Goal: Task Accomplishment & Management: Manage account settings

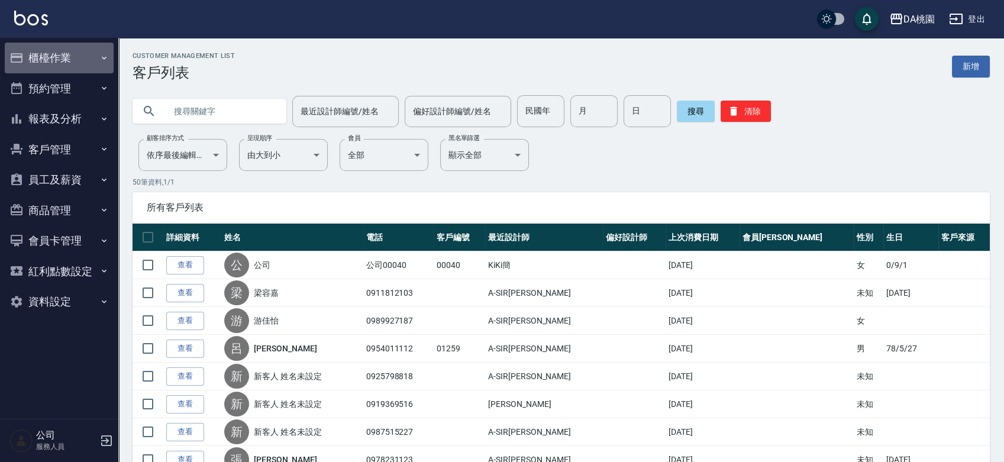
click at [66, 59] on button "櫃檯作業" at bounding box center [59, 58] width 109 height 31
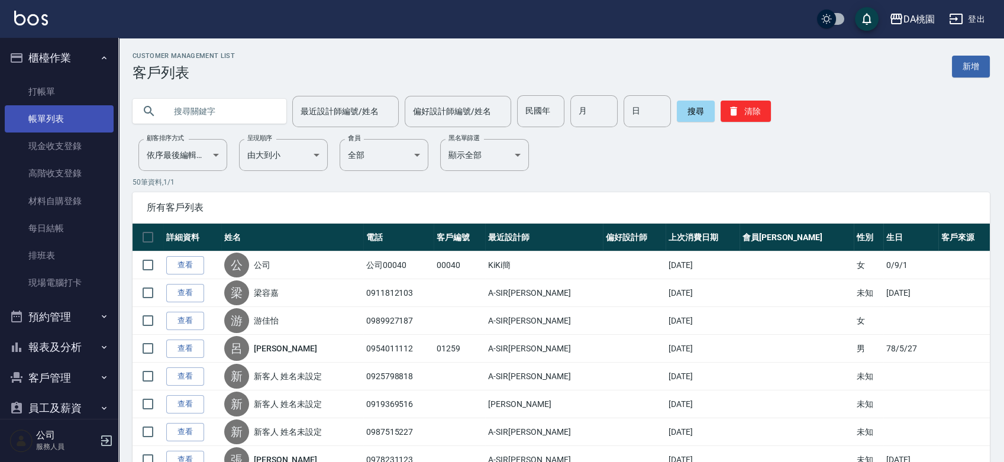
click at [58, 125] on link "帳單列表" at bounding box center [59, 118] width 109 height 27
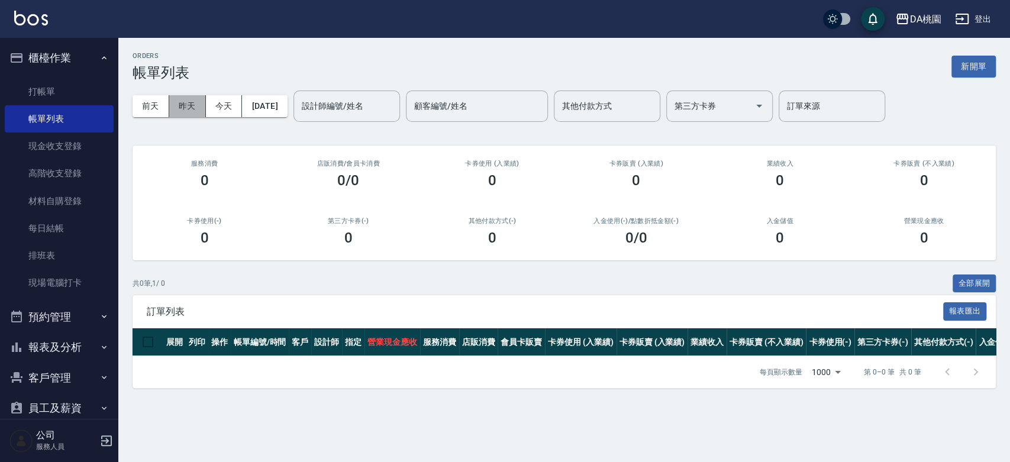
click at [186, 106] on button "昨天" at bounding box center [187, 106] width 37 height 22
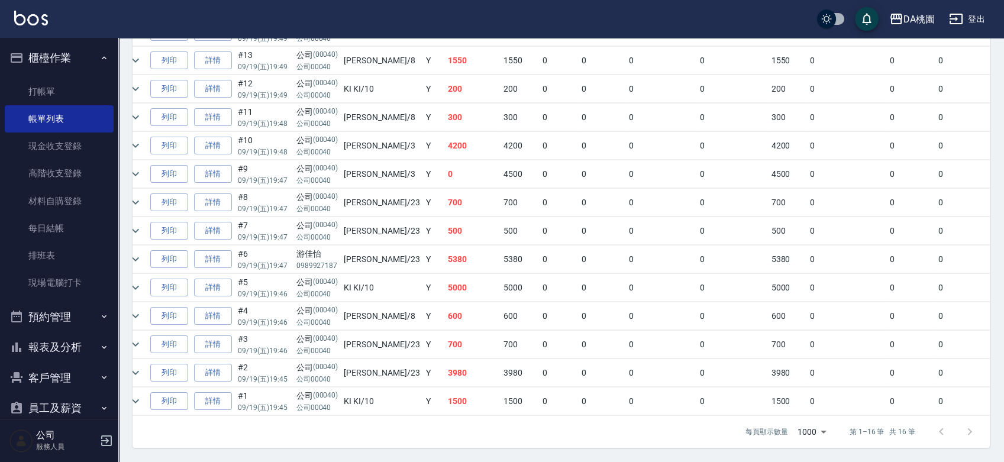
scroll to position [0, 57]
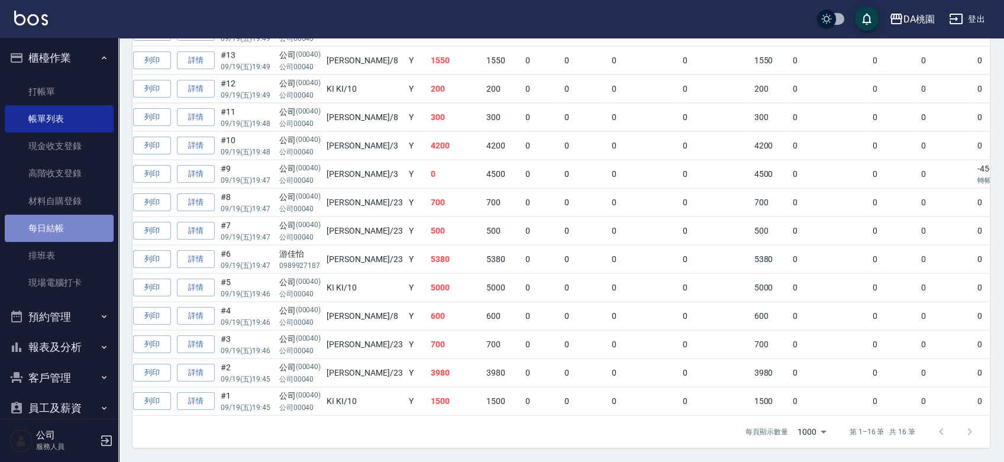
click at [66, 229] on link "每日結帳" at bounding box center [59, 228] width 109 height 27
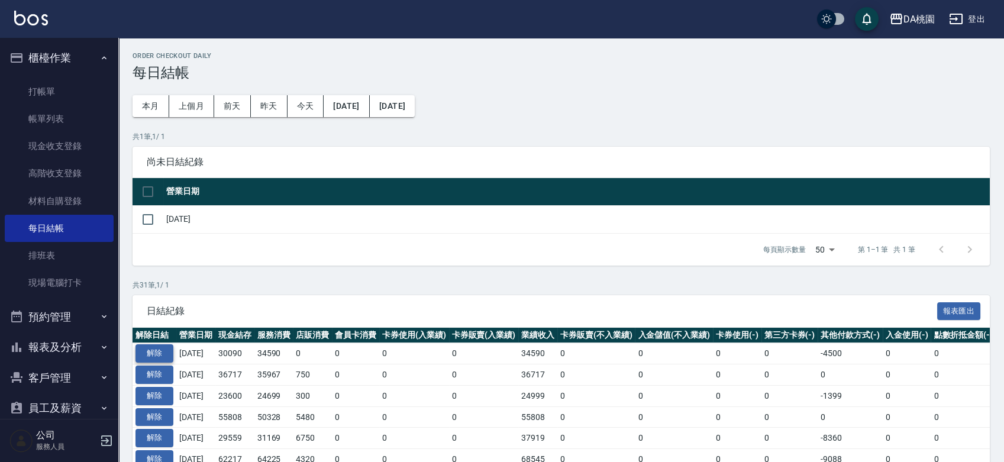
click at [160, 361] on button "解除" at bounding box center [154, 353] width 38 height 18
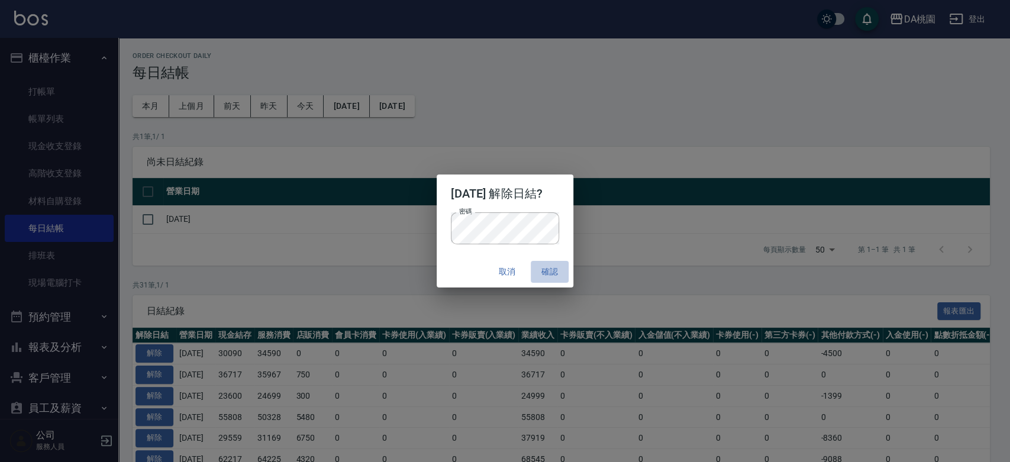
click at [551, 270] on button "確認" at bounding box center [550, 272] width 38 height 22
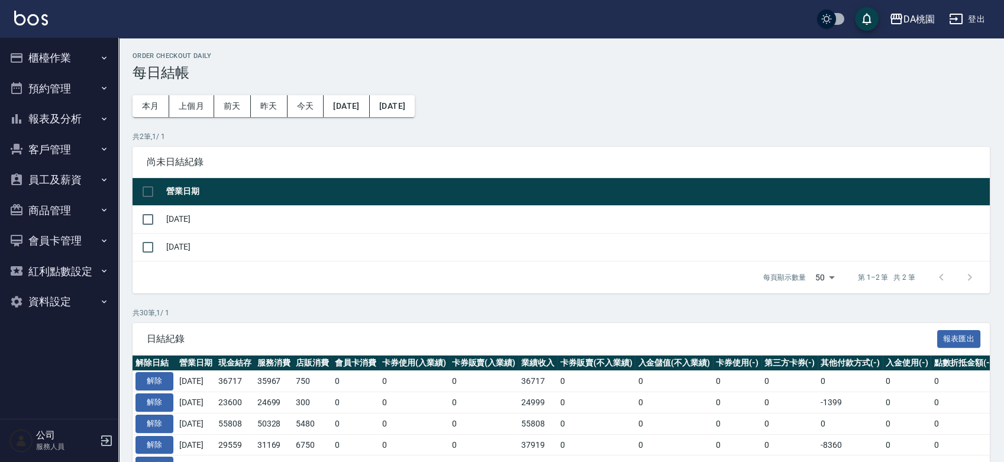
click at [46, 56] on button "櫃檯作業" at bounding box center [59, 58] width 109 height 31
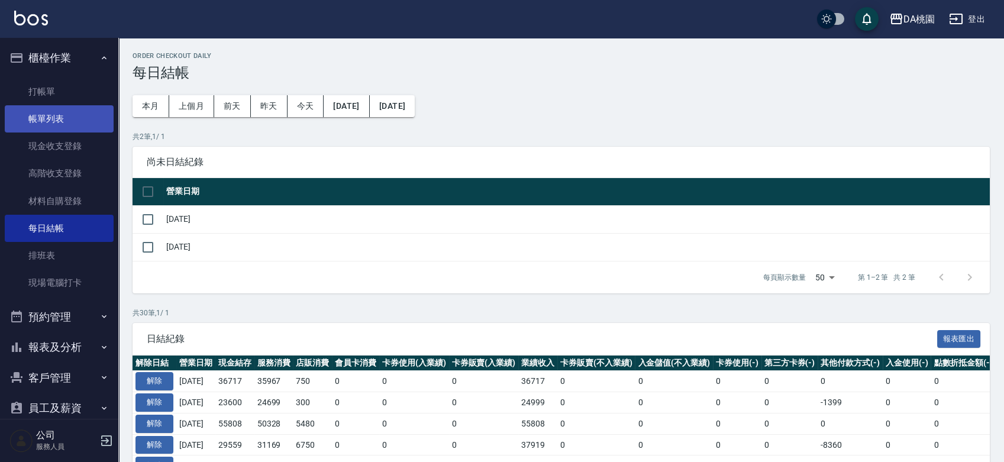
click at [47, 123] on link "帳單列表" at bounding box center [59, 118] width 109 height 27
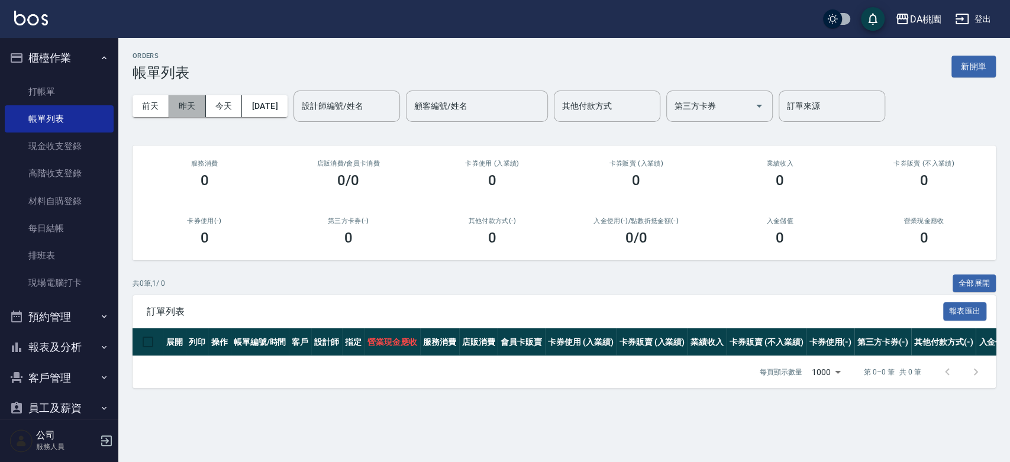
click at [185, 103] on button "昨天" at bounding box center [187, 106] width 37 height 22
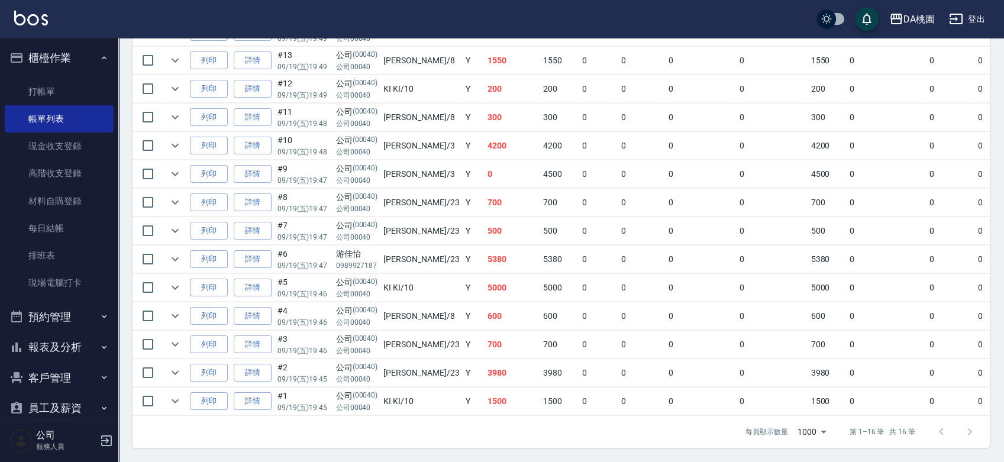
scroll to position [402, 0]
click at [265, 257] on link "詳情" at bounding box center [253, 259] width 38 height 18
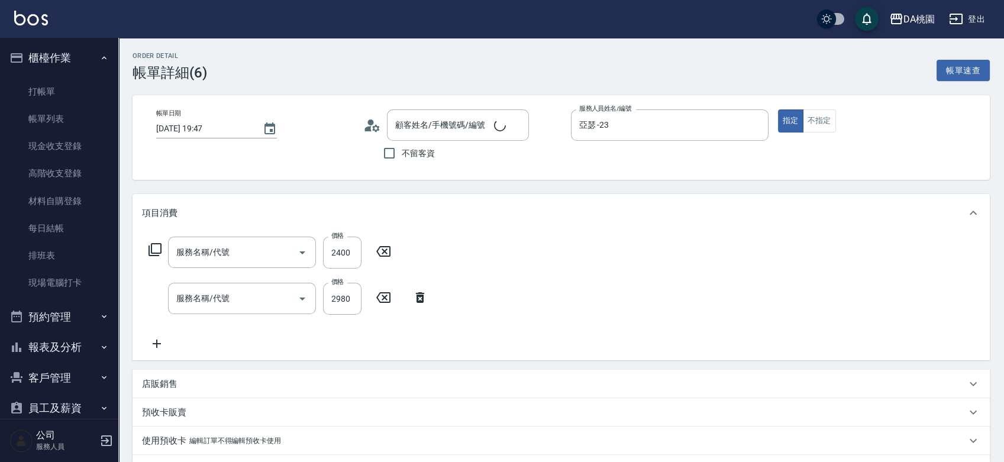
type input "2025/09/19 19:47"
type input "亞瑟 -23"
type input "530"
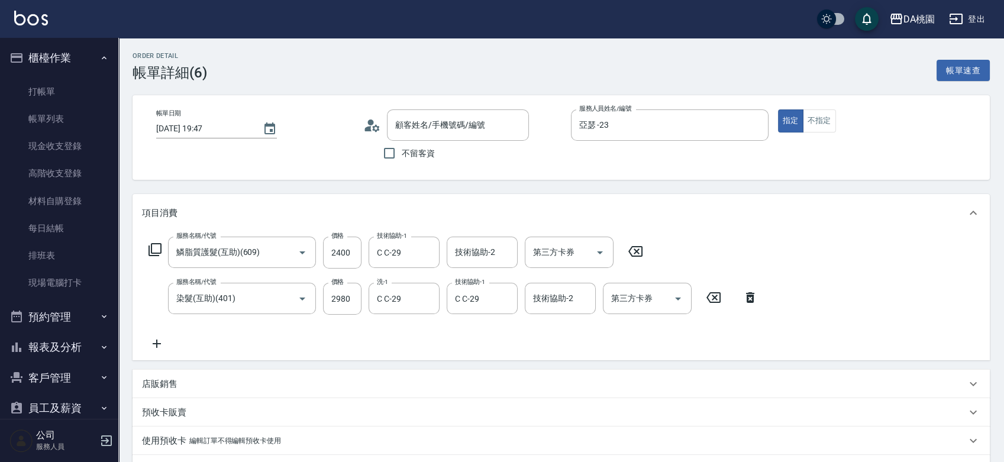
type input "鱗脂質護髮(互助)(609)"
type input "染髮(互助)(401)"
type input "游佳怡/0989927187/null"
click at [341, 301] on input "2980" at bounding box center [342, 299] width 38 height 32
type input "2"
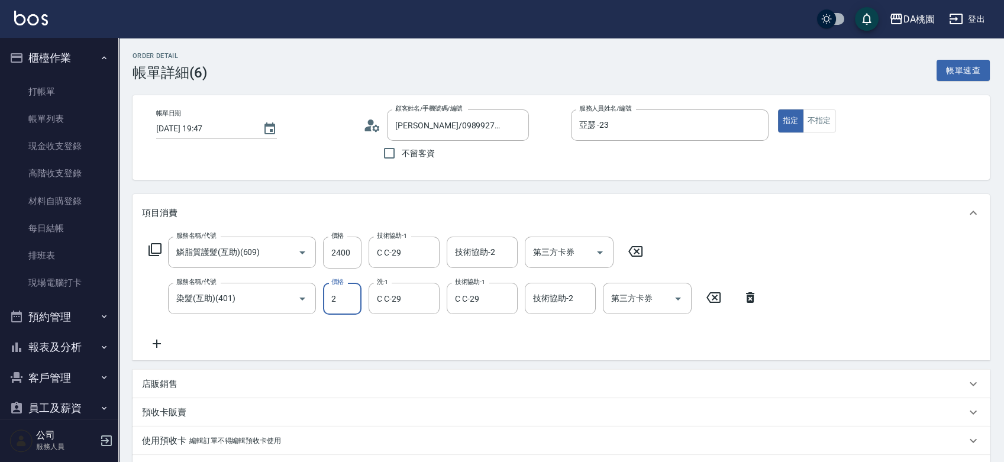
type input "240"
type input "290"
type input "260"
type input "2900"
type input "530"
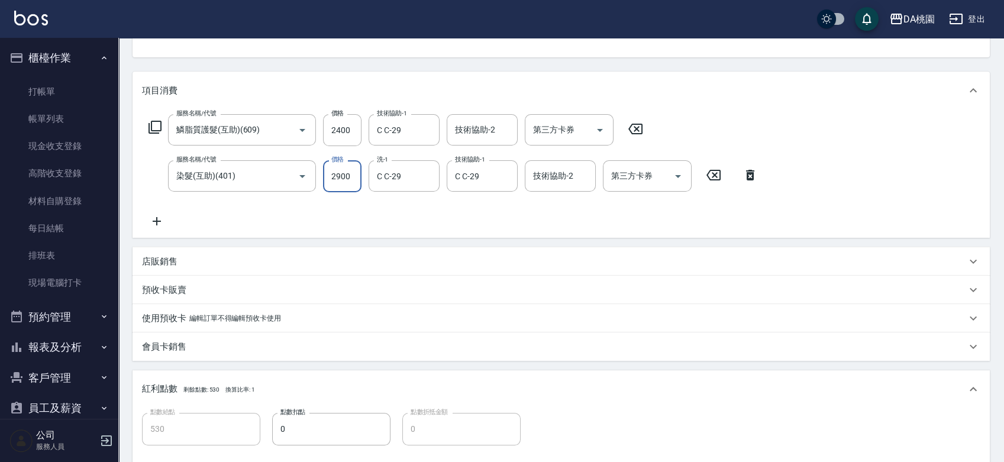
scroll to position [321, 0]
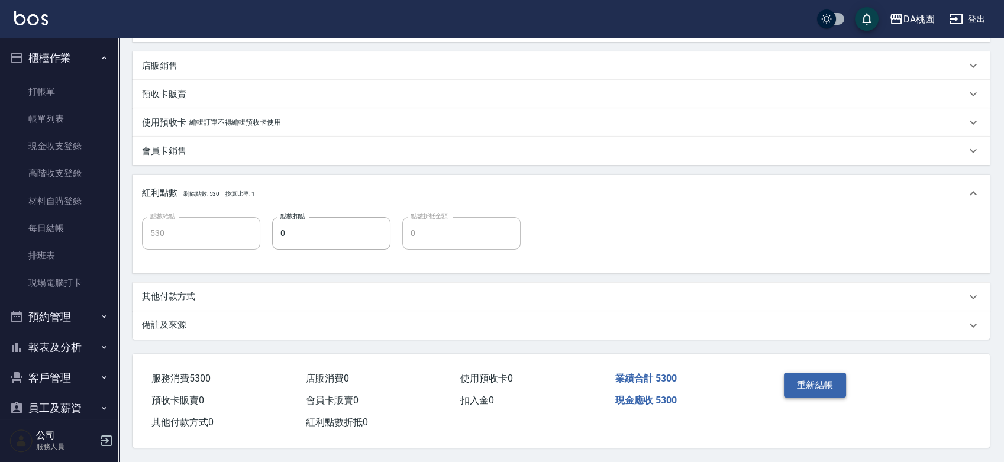
type input "2900"
click at [803, 390] on button "重新結帳" at bounding box center [815, 385] width 63 height 25
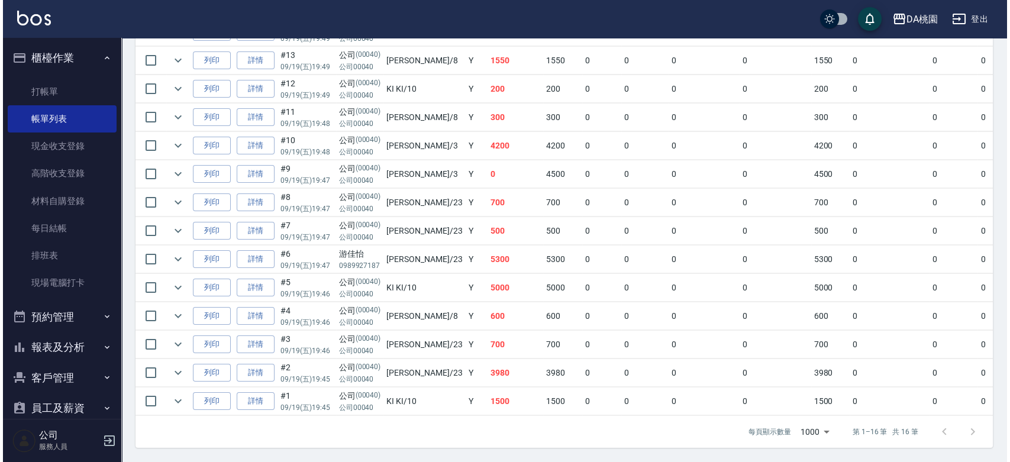
scroll to position [402, 0]
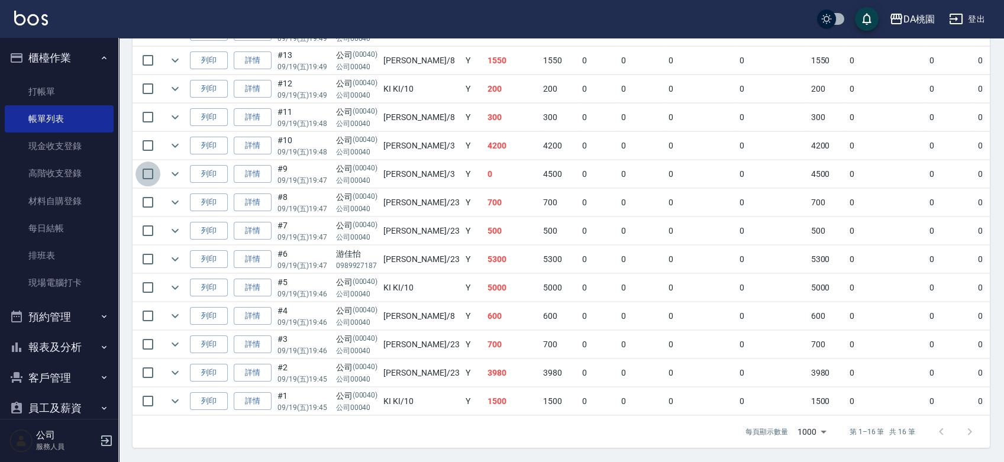
click at [147, 167] on input "checkbox" at bounding box center [147, 173] width 25 height 25
checkbox input "true"
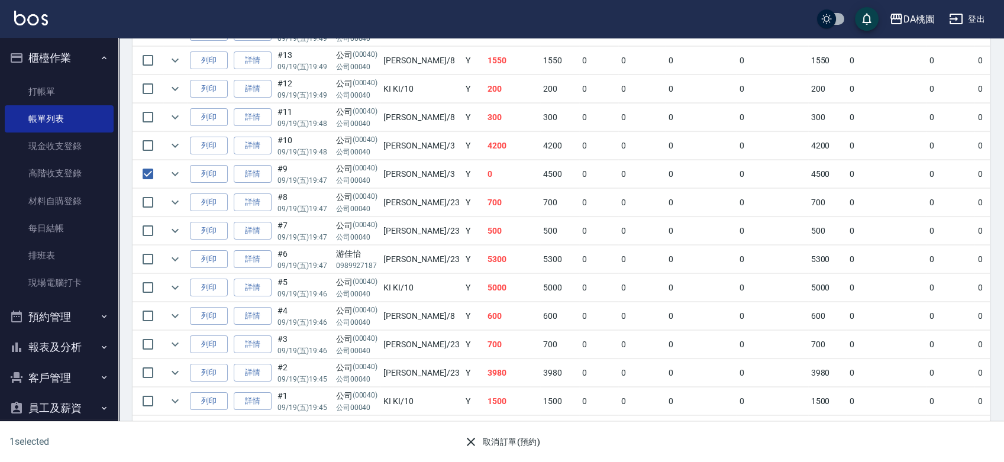
click at [516, 447] on button "取消訂單(預約)" at bounding box center [502, 442] width 86 height 22
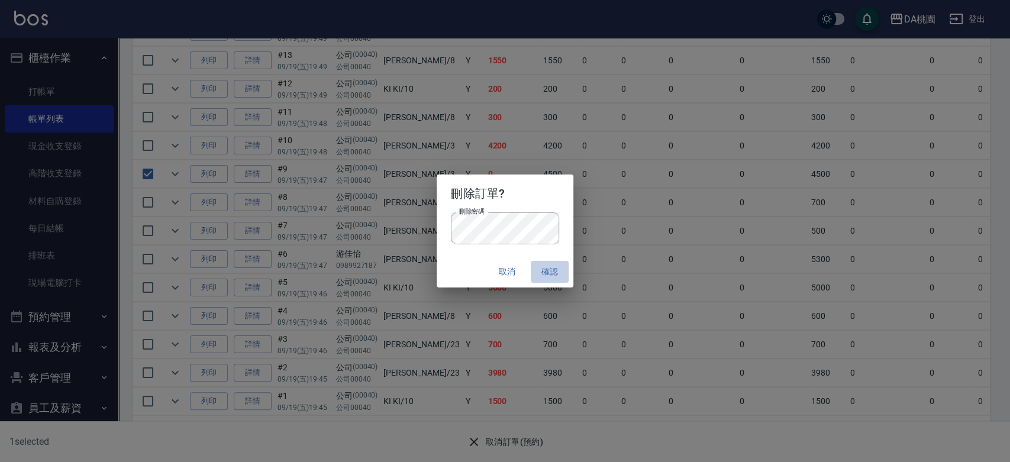
click at [558, 272] on button "確認" at bounding box center [550, 272] width 38 height 22
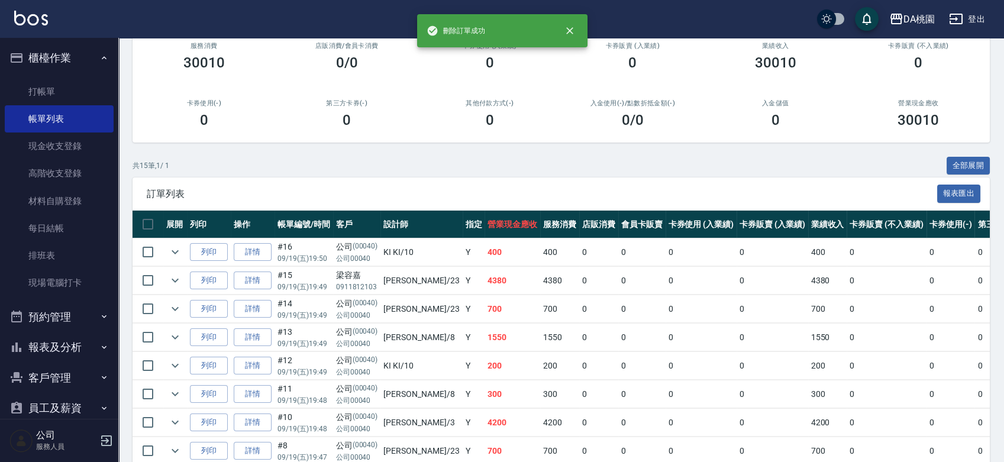
scroll to position [328, 0]
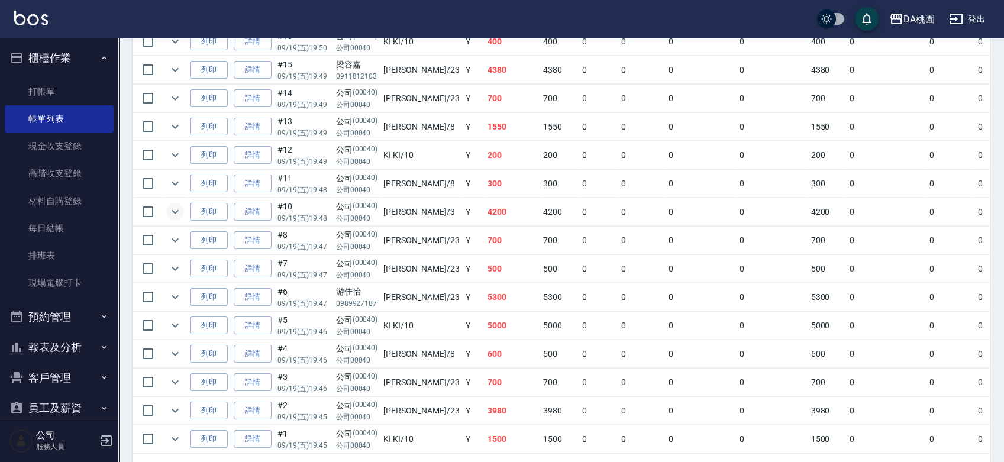
click at [173, 215] on icon "expand row" at bounding box center [175, 212] width 14 height 14
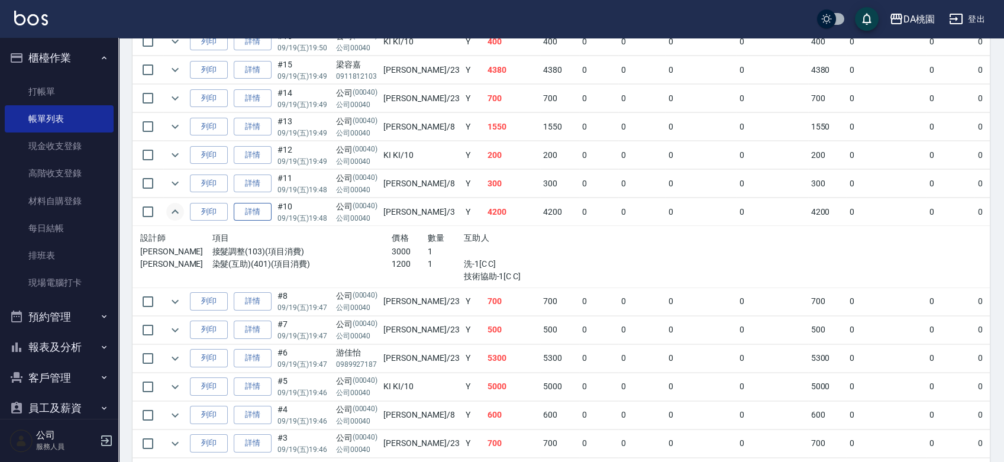
click at [260, 207] on link "詳情" at bounding box center [253, 212] width 38 height 18
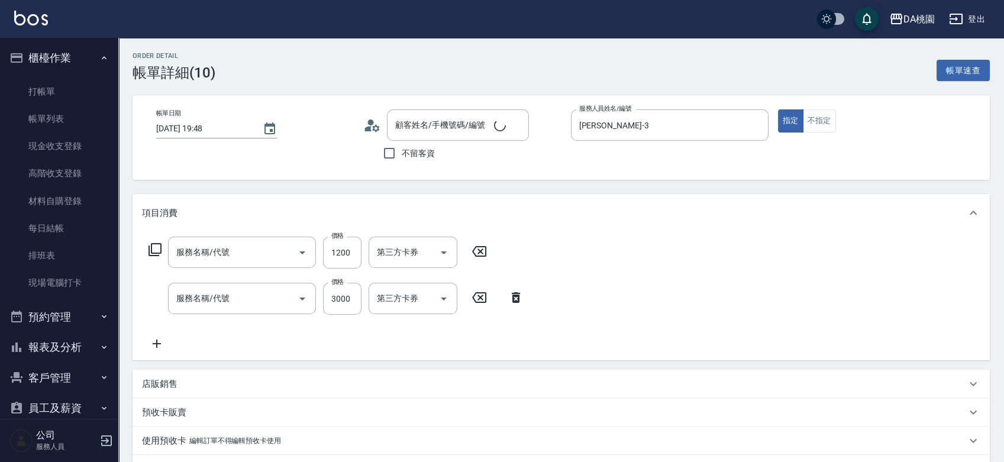
type input "2025/09/19 19:48"
type input "愛莉絲-3"
type input "420"
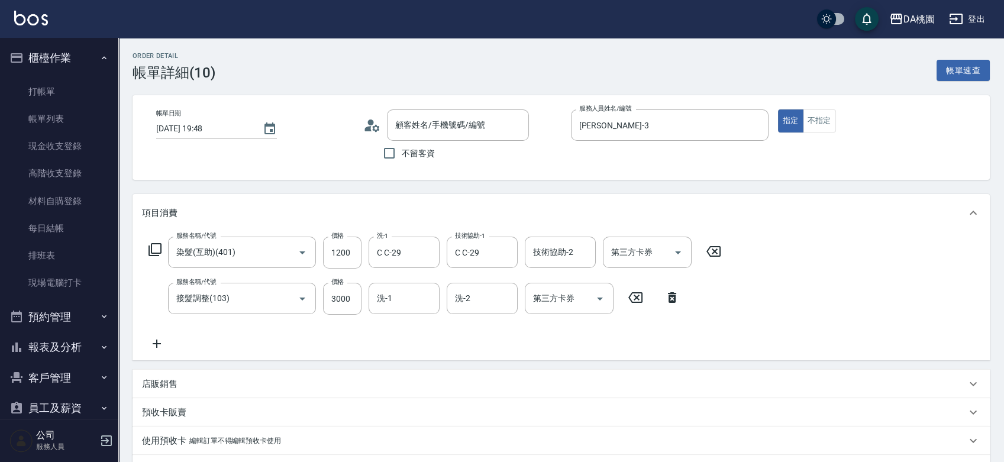
type input "染髮(互助)(401)"
type input "接髮調整(103)"
type input "公司/公司00040/00040"
click at [156, 343] on icon at bounding box center [157, 344] width 8 height 8
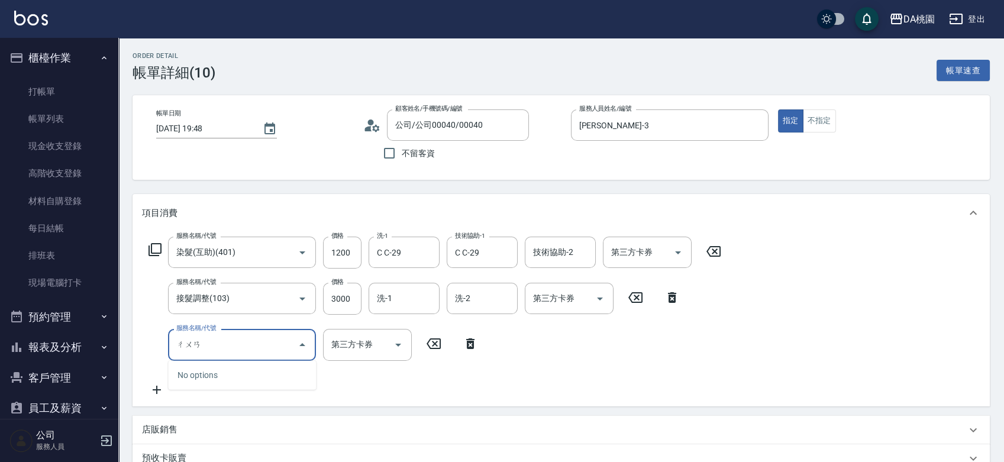
type input "穿"
type input "竄"
type input "串珠(104)"
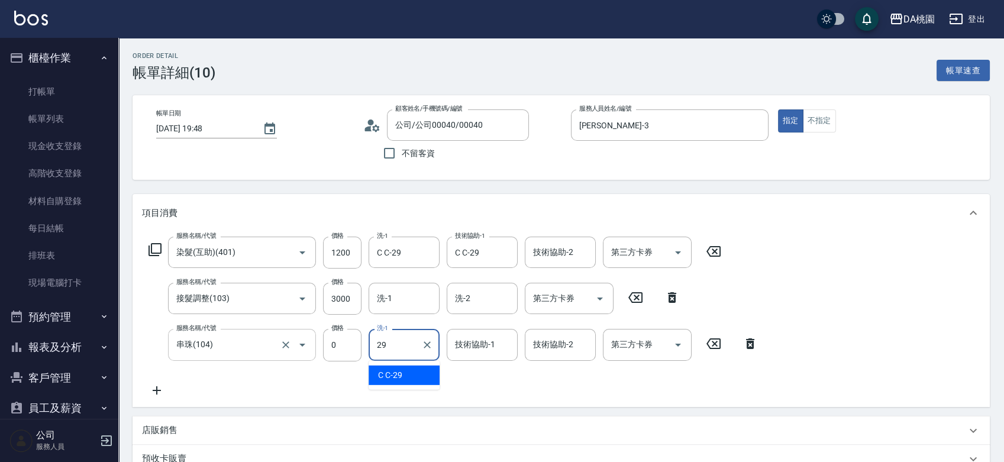
type input "C C-29"
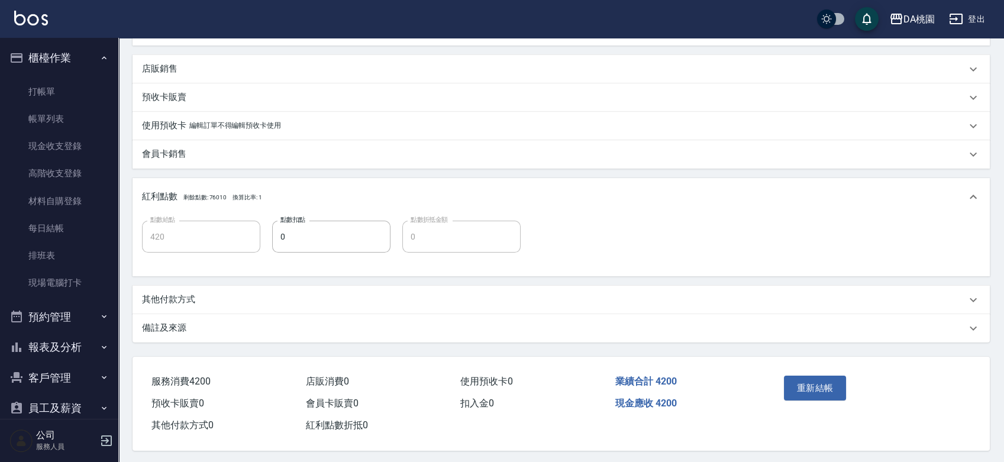
scroll to position [367, 0]
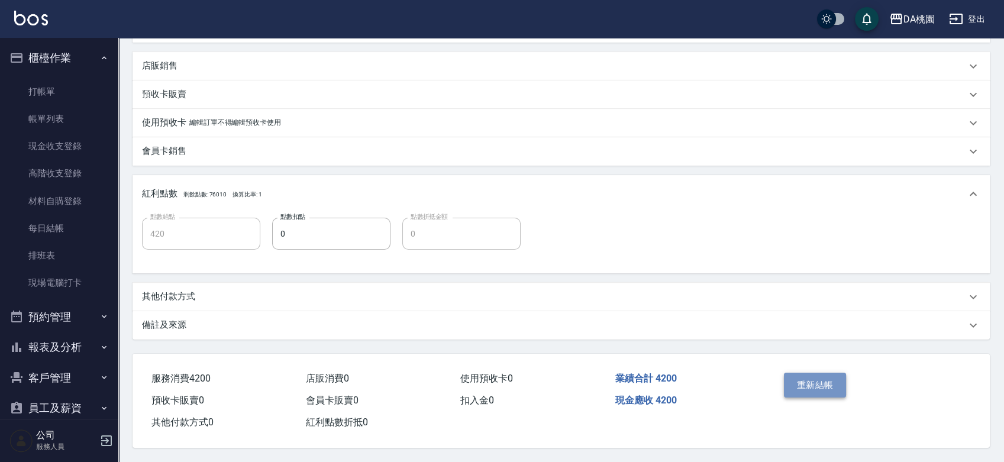
click at [807, 373] on button "重新結帳" at bounding box center [815, 385] width 63 height 25
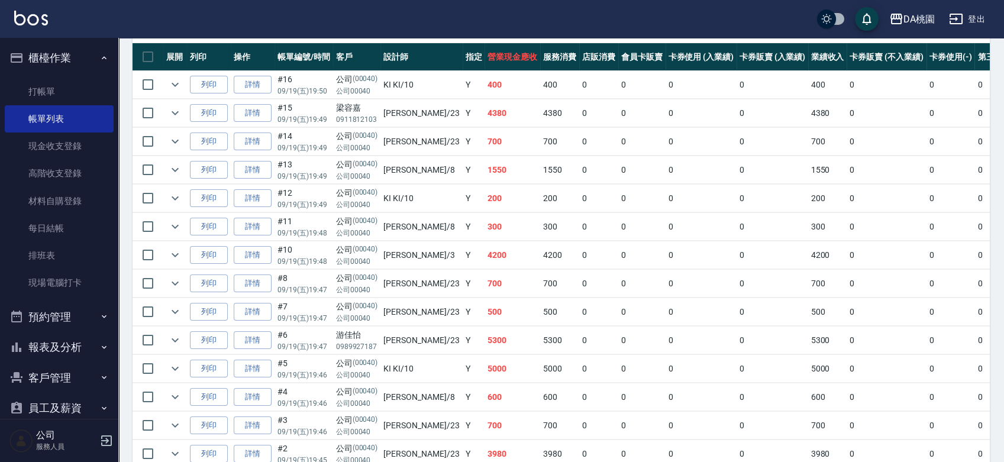
scroll to position [263, 0]
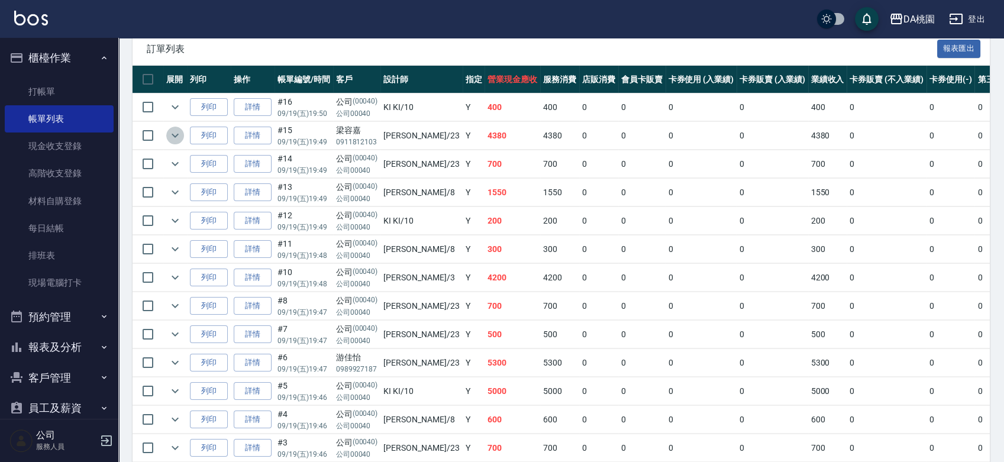
click at [180, 134] on icon "expand row" at bounding box center [175, 135] width 14 height 14
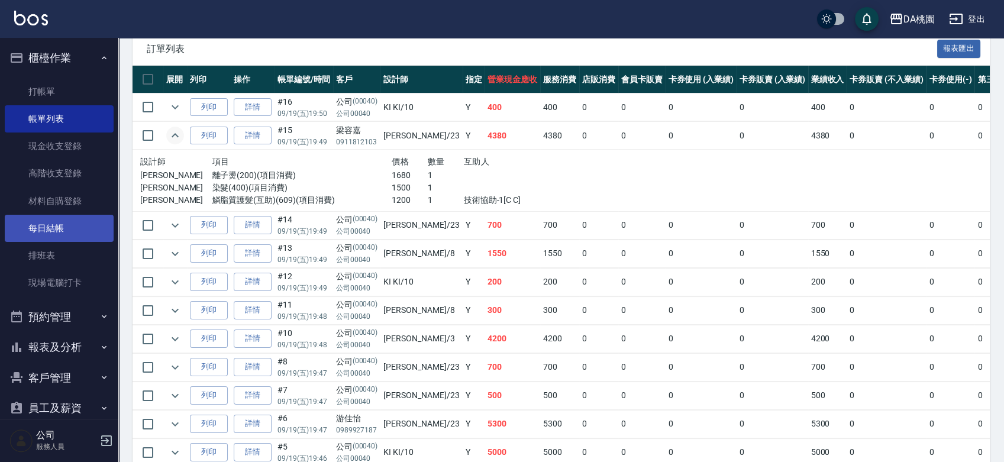
click at [59, 222] on link "每日結帳" at bounding box center [59, 228] width 109 height 27
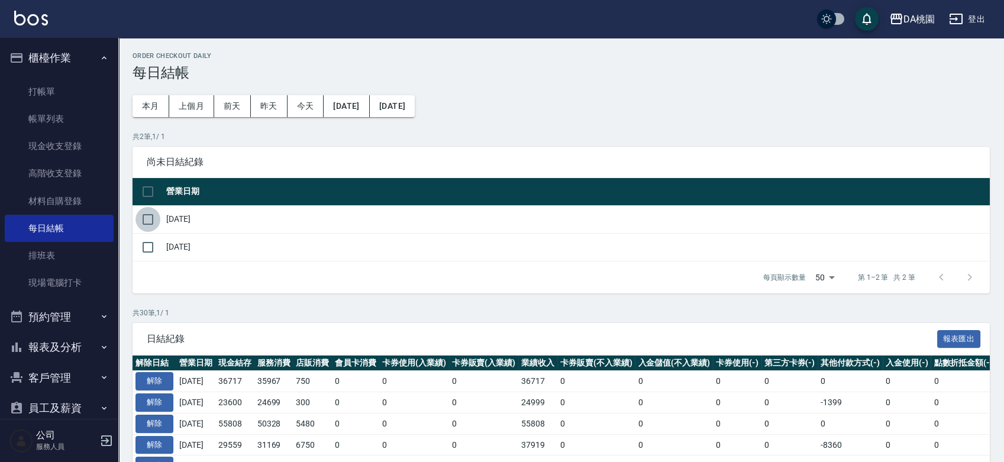
click at [152, 222] on input "checkbox" at bounding box center [147, 219] width 25 height 25
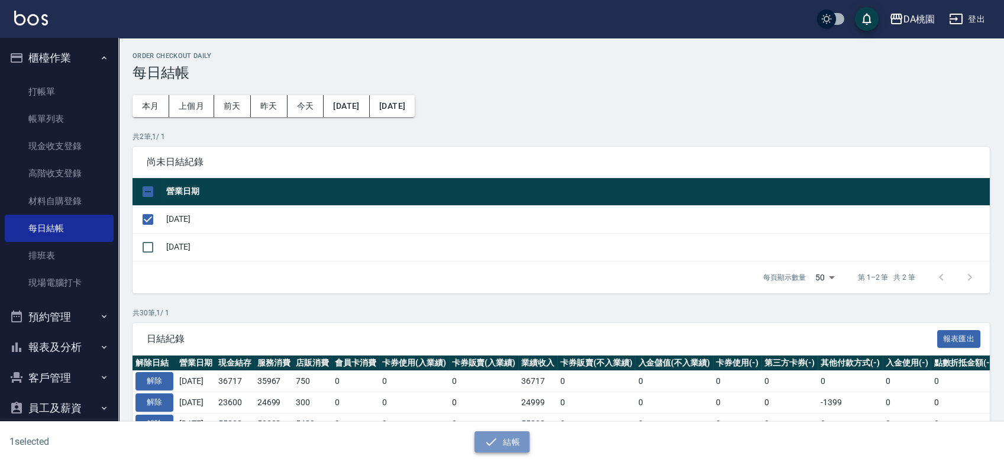
click at [496, 444] on icon "button" at bounding box center [491, 442] width 14 height 14
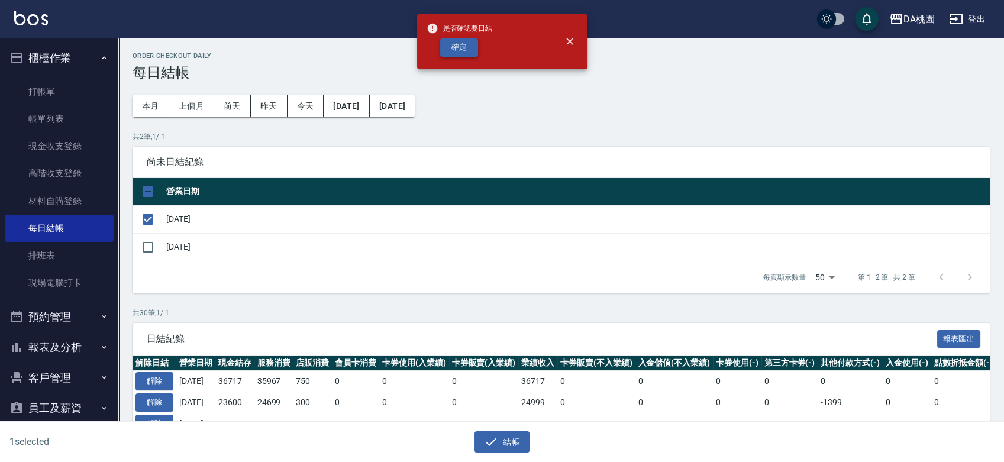
click at [453, 53] on button "確定" at bounding box center [459, 47] width 38 height 18
checkbox input "false"
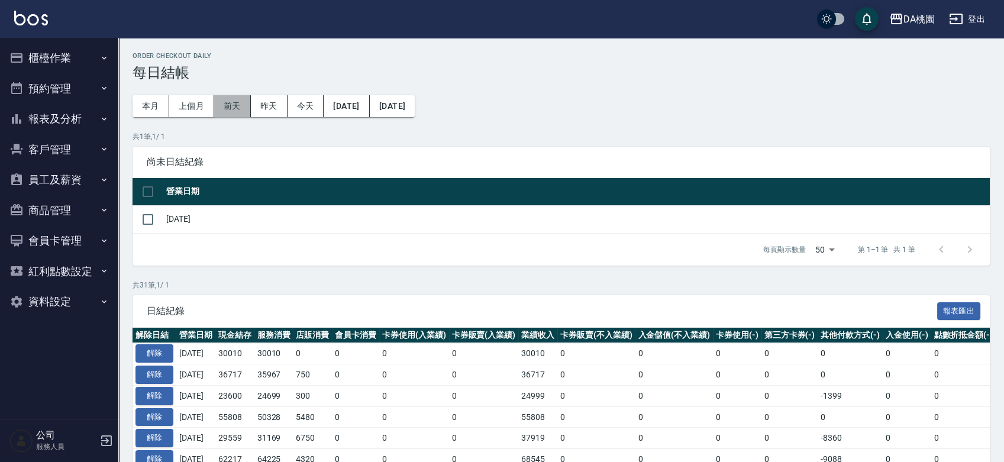
click at [244, 108] on button "前天" at bounding box center [232, 106] width 37 height 22
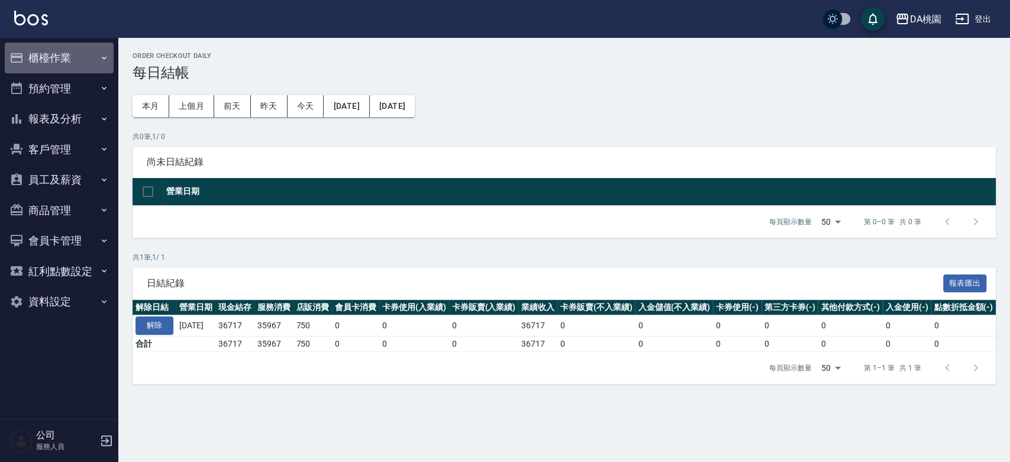
click at [61, 56] on button "櫃檯作業" at bounding box center [59, 58] width 109 height 31
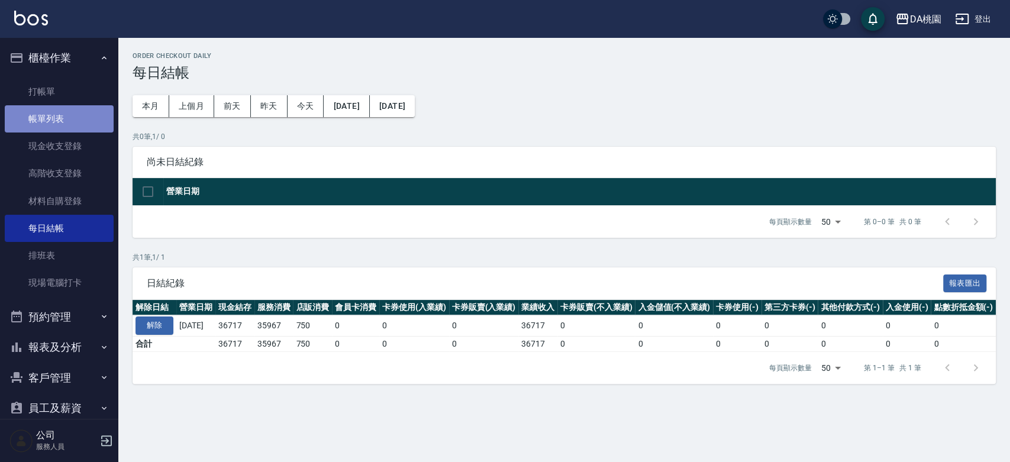
click at [62, 119] on link "帳單列表" at bounding box center [59, 118] width 109 height 27
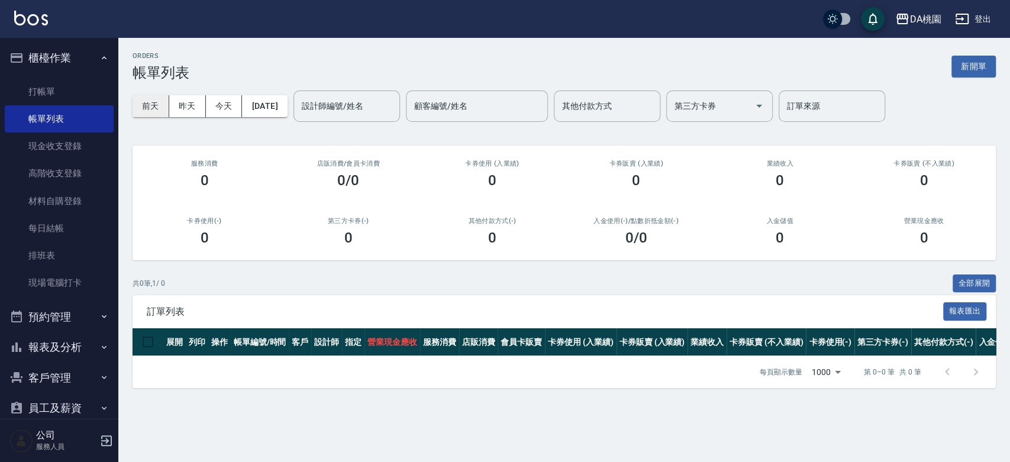
click at [154, 105] on button "前天" at bounding box center [150, 106] width 37 height 22
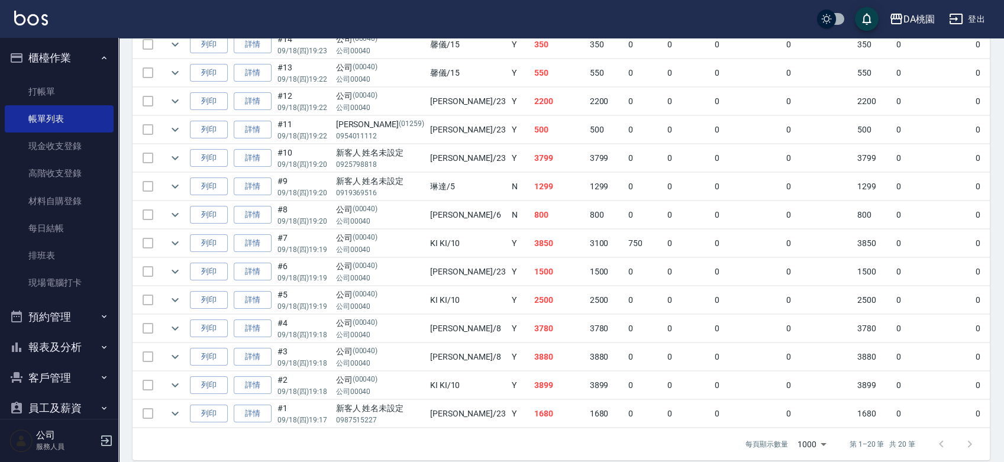
scroll to position [515, 0]
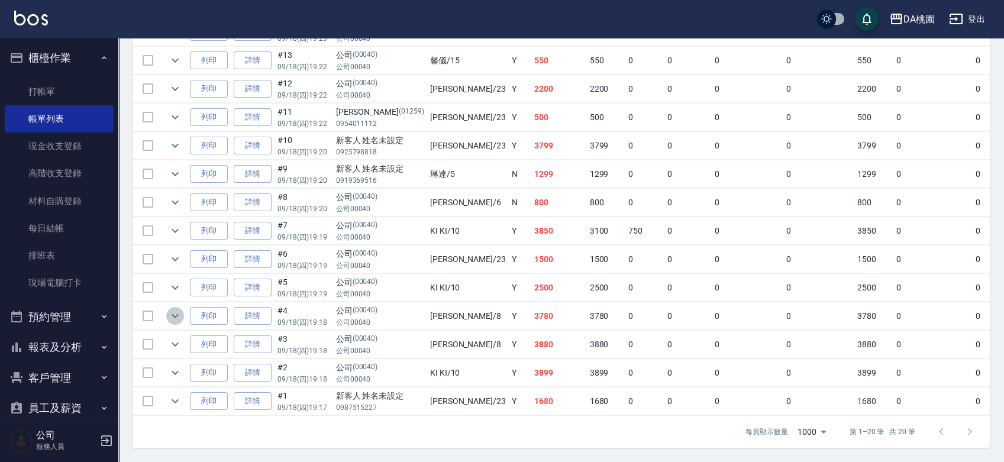
click at [171, 309] on icon "expand row" at bounding box center [175, 316] width 14 height 14
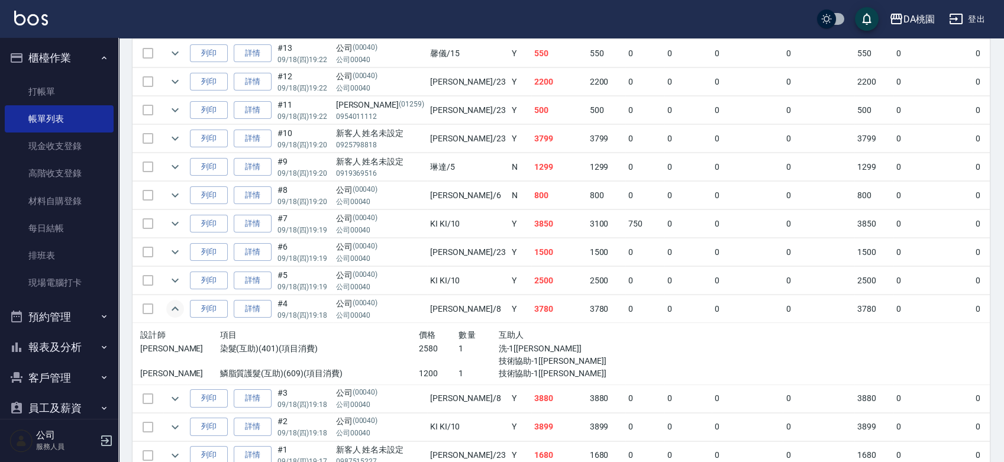
click at [171, 306] on icon "expand row" at bounding box center [175, 309] width 14 height 14
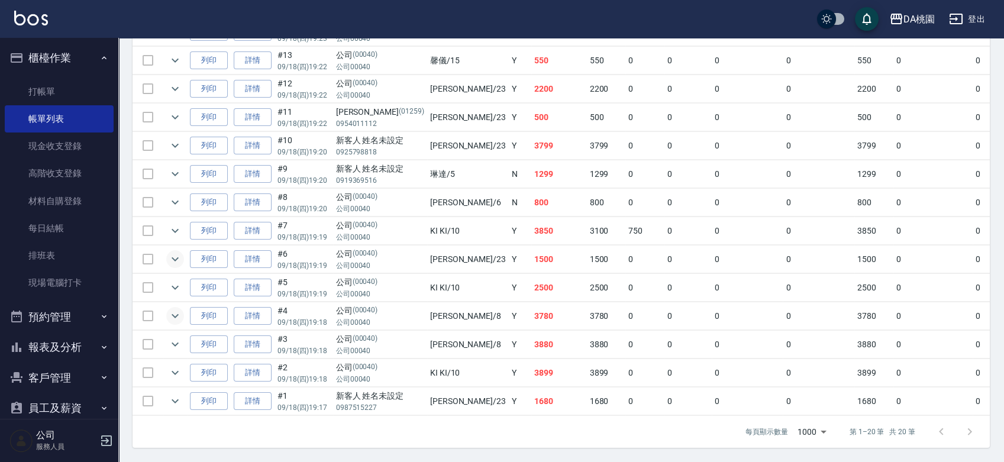
click at [180, 252] on icon "expand row" at bounding box center [175, 259] width 14 height 14
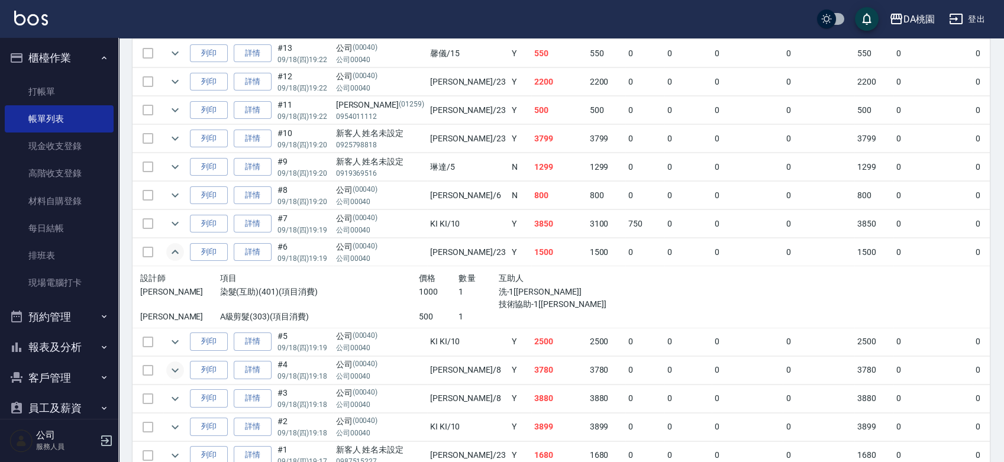
click at [180, 249] on icon "expand row" at bounding box center [175, 252] width 14 height 14
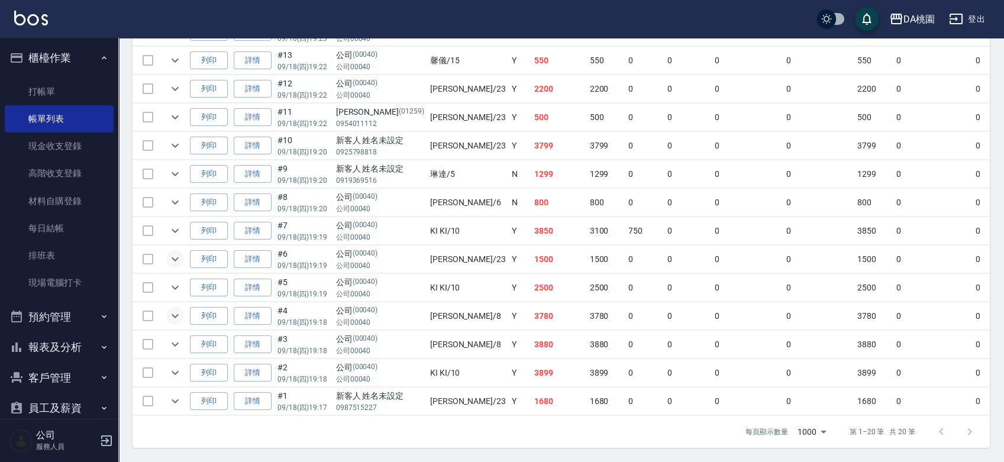
click at [180, 252] on icon "expand row" at bounding box center [175, 259] width 14 height 14
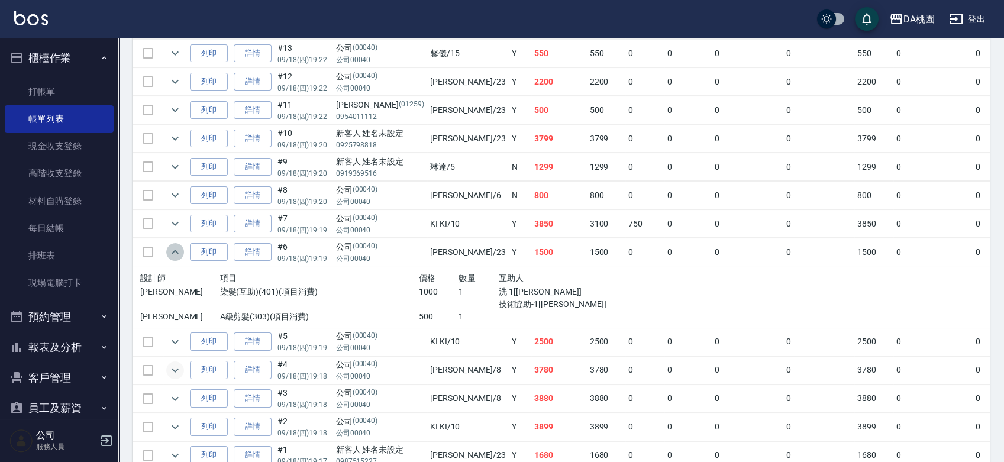
click at [180, 249] on icon "expand row" at bounding box center [175, 252] width 14 height 14
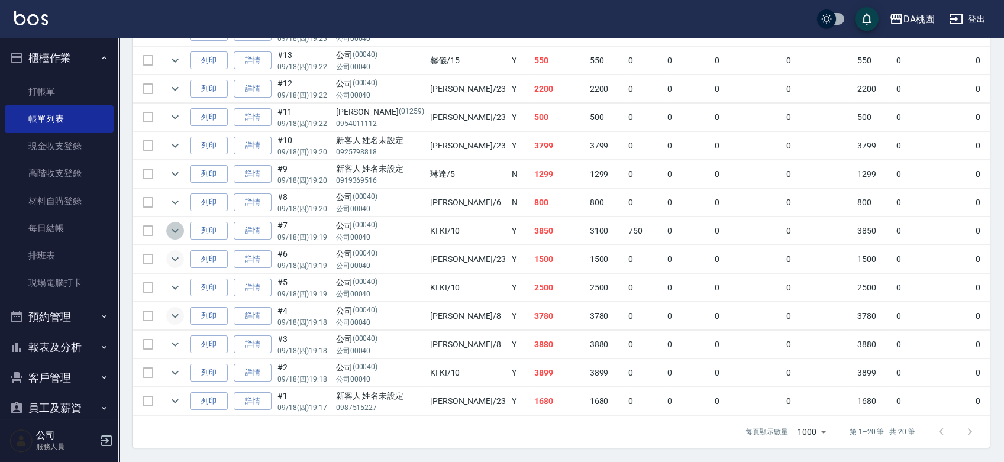
click at [174, 225] on icon "expand row" at bounding box center [175, 231] width 14 height 14
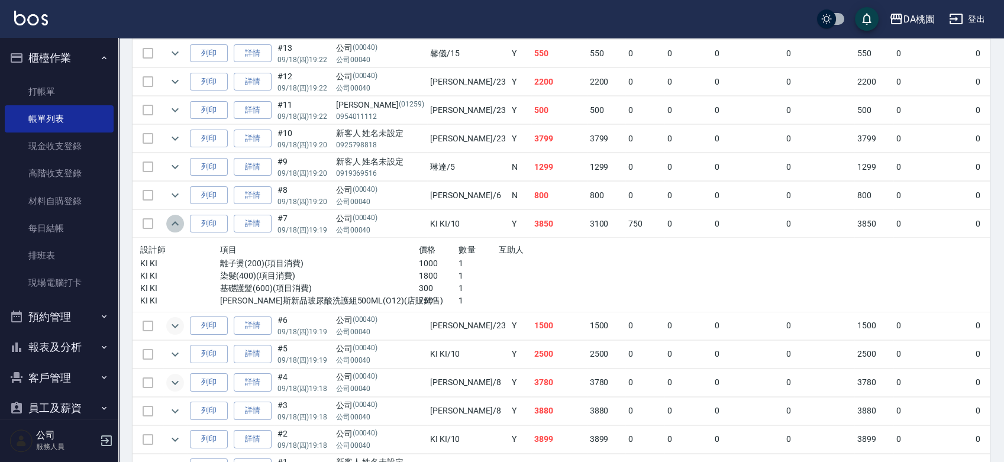
click at [174, 225] on icon "expand row" at bounding box center [175, 223] width 14 height 14
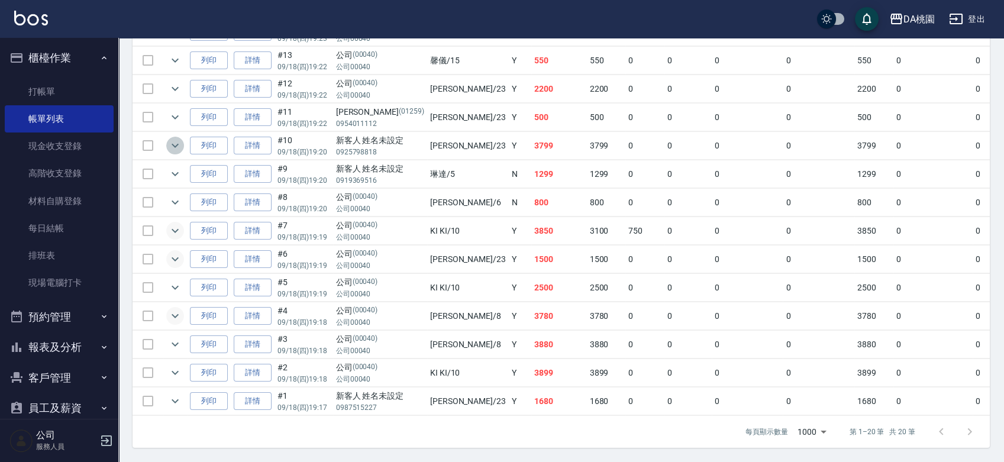
click at [175, 144] on icon "expand row" at bounding box center [175, 146] width 7 height 4
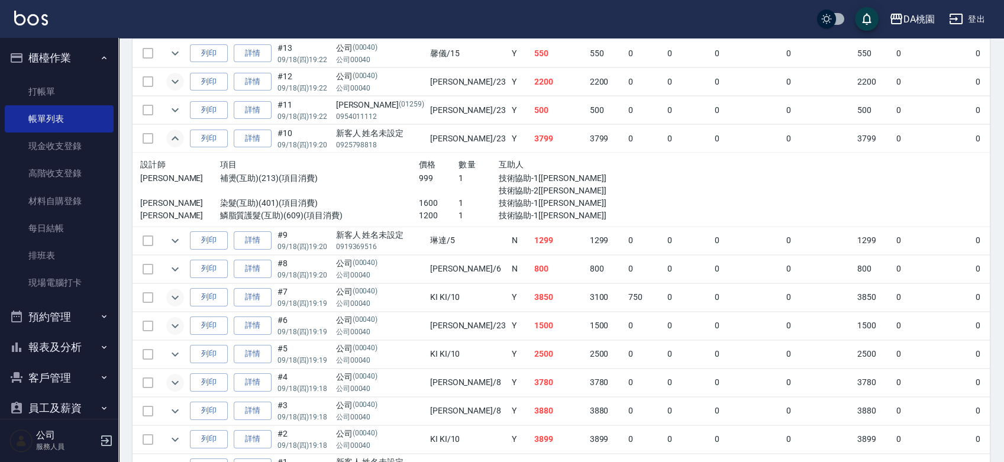
click at [175, 85] on icon "expand row" at bounding box center [175, 82] width 14 height 14
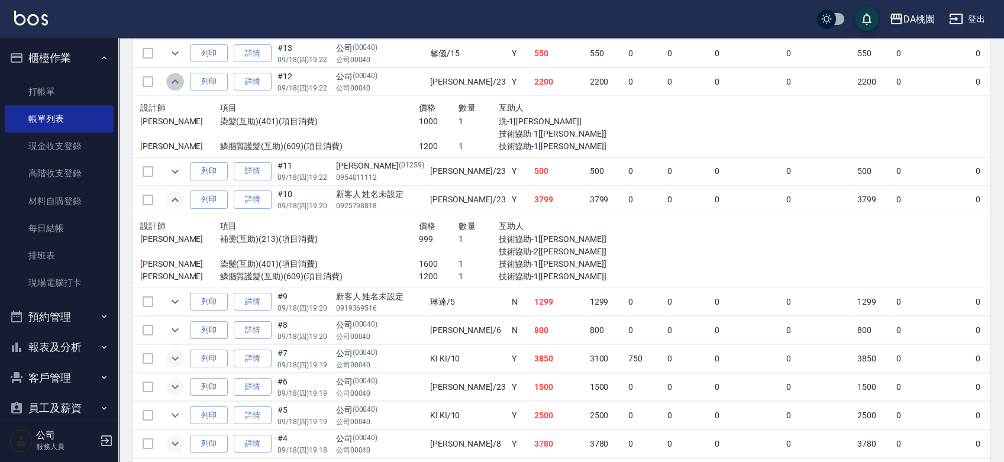
click at [175, 86] on icon "expand row" at bounding box center [175, 82] width 14 height 14
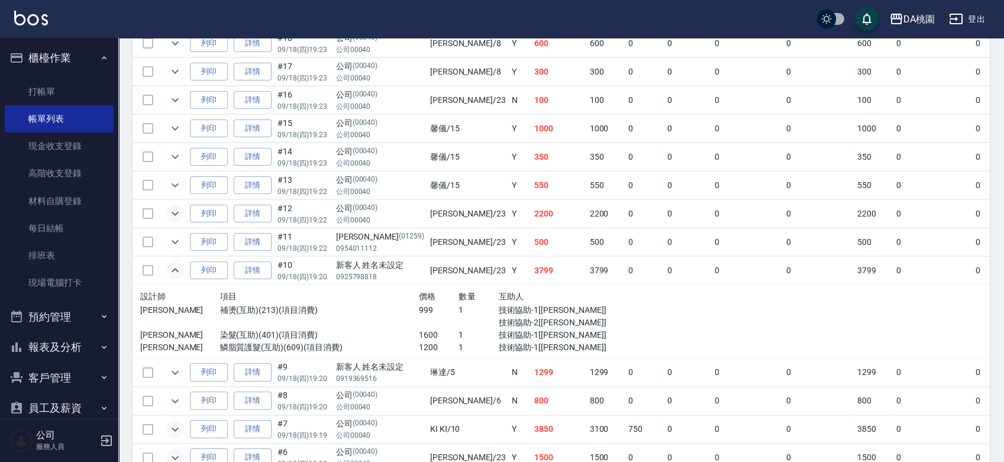
scroll to position [318, 0]
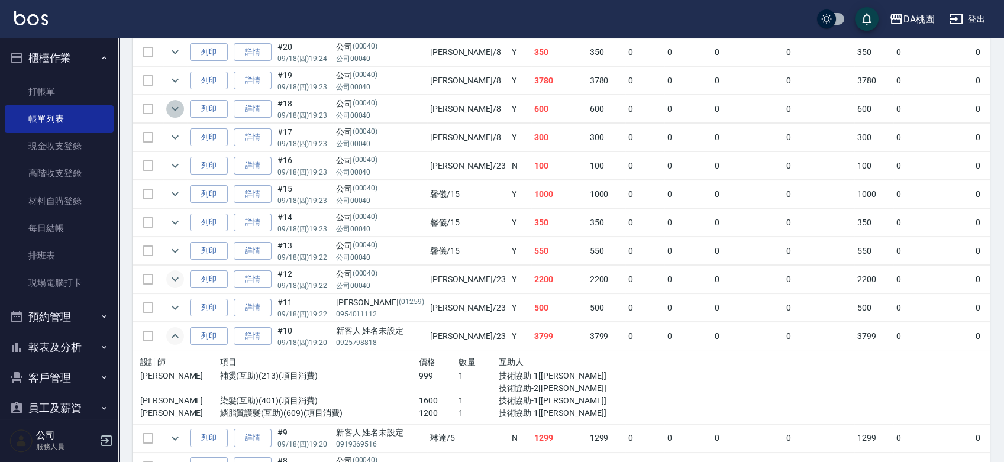
click at [171, 114] on icon "expand row" at bounding box center [175, 109] width 14 height 14
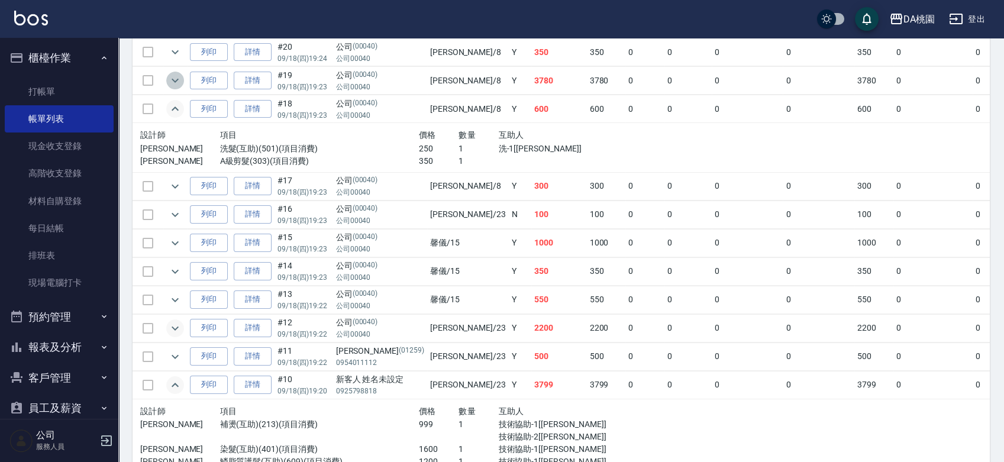
click at [174, 76] on icon "expand row" at bounding box center [175, 80] width 14 height 14
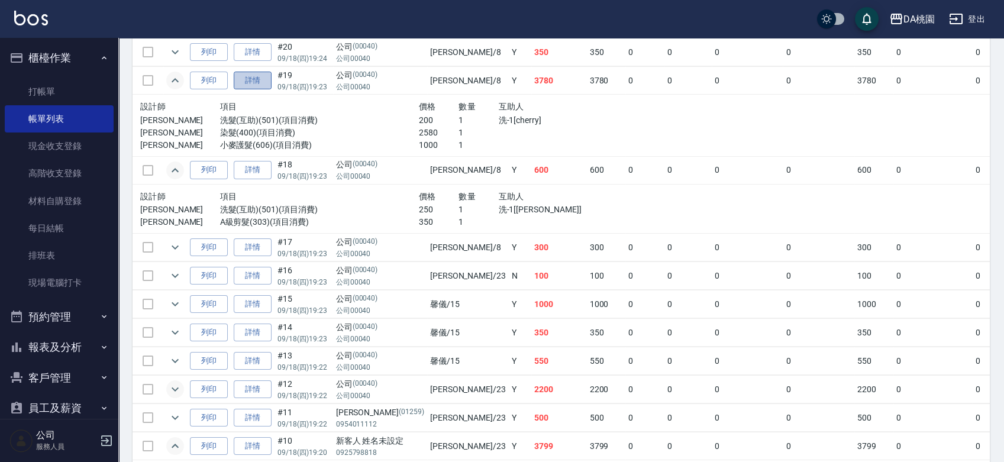
click at [258, 79] on link "詳情" at bounding box center [253, 81] width 38 height 18
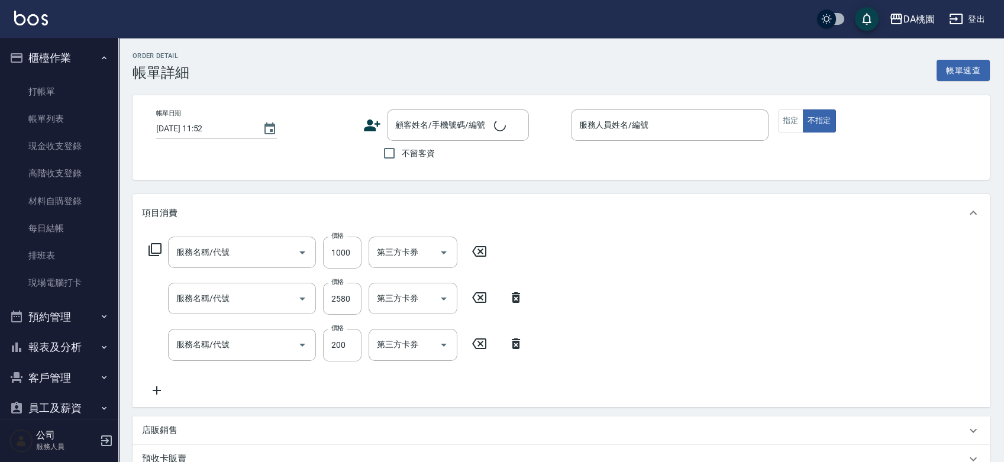
type input "2025/09/18 19:23"
type input "桑妮-8"
type input "370"
type input "小麥護髮(606)"
type input "染髮(400)"
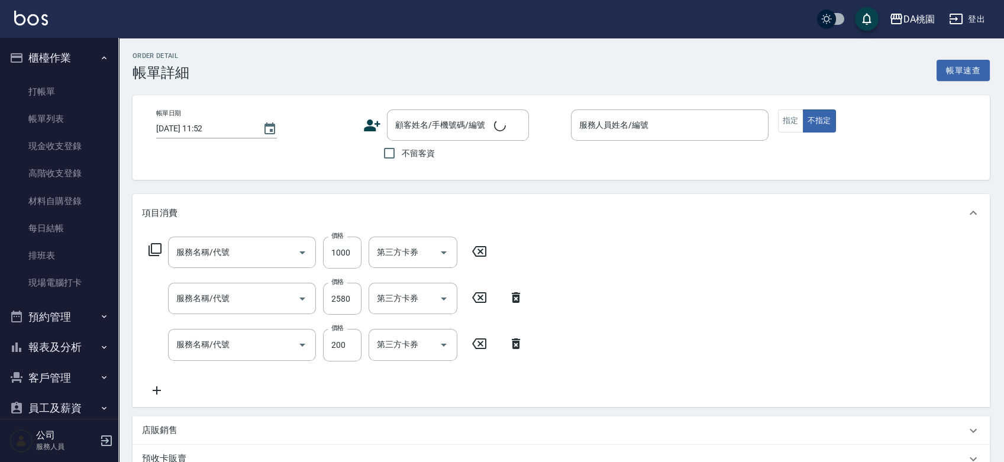
type input "洗髮(互助)(501)"
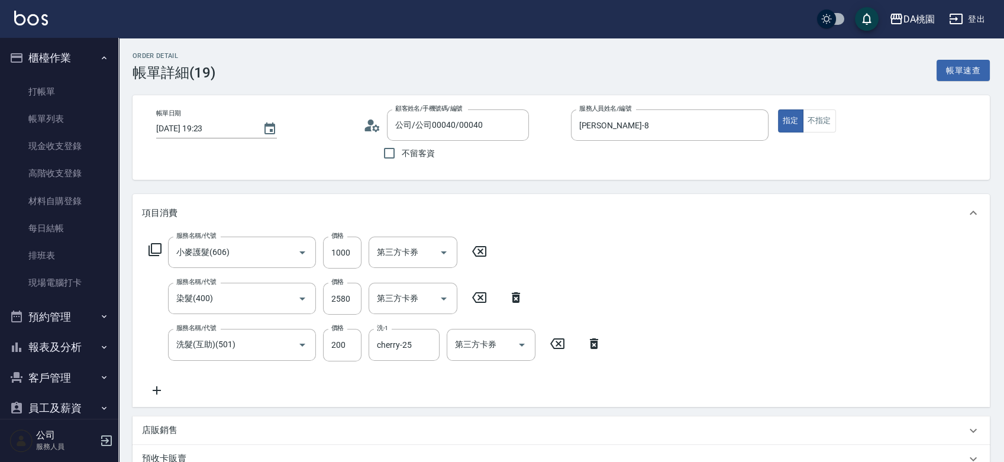
type input "公司/公司00040/00040"
click at [287, 250] on icon "Clear" at bounding box center [286, 253] width 12 height 12
type input "6"
type input "270"
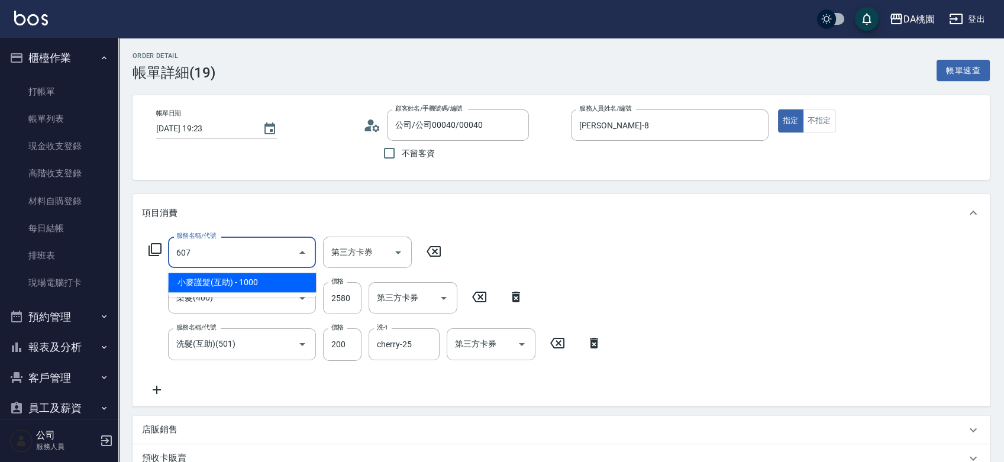
type input "607"
type input "370"
type input "小麥護髮(互助)(607)"
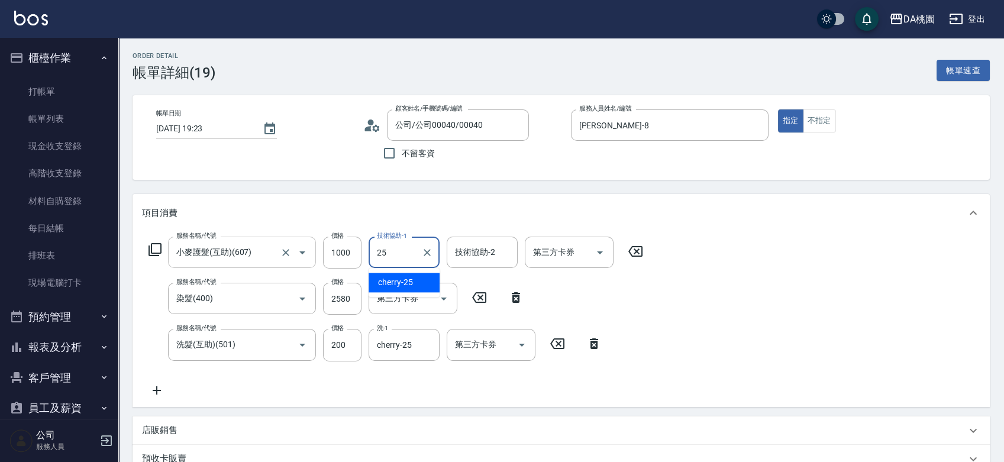
type input "cherry-25"
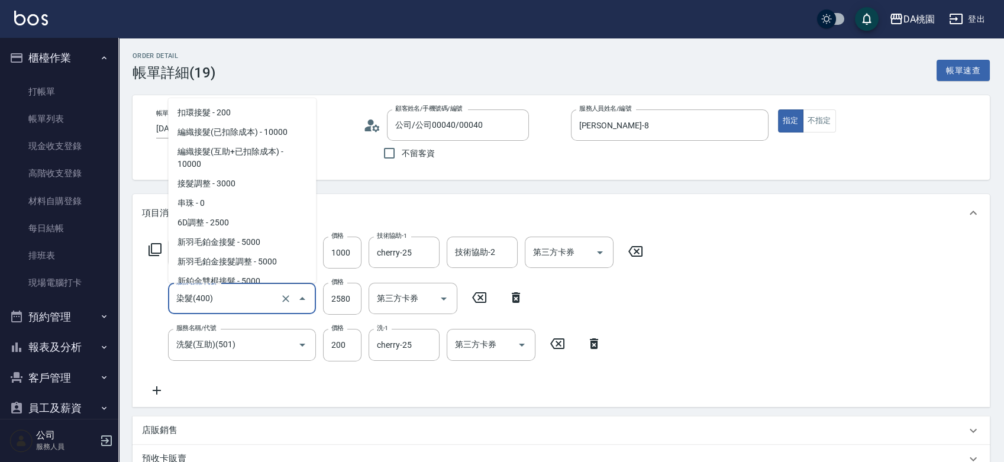
click at [249, 300] on input "染髮(400)" at bounding box center [225, 298] width 104 height 21
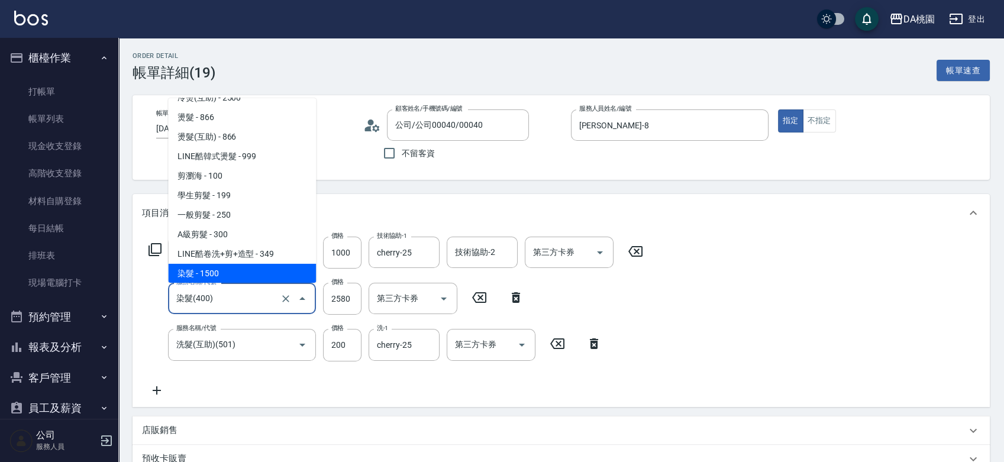
type input "4"
type input "120"
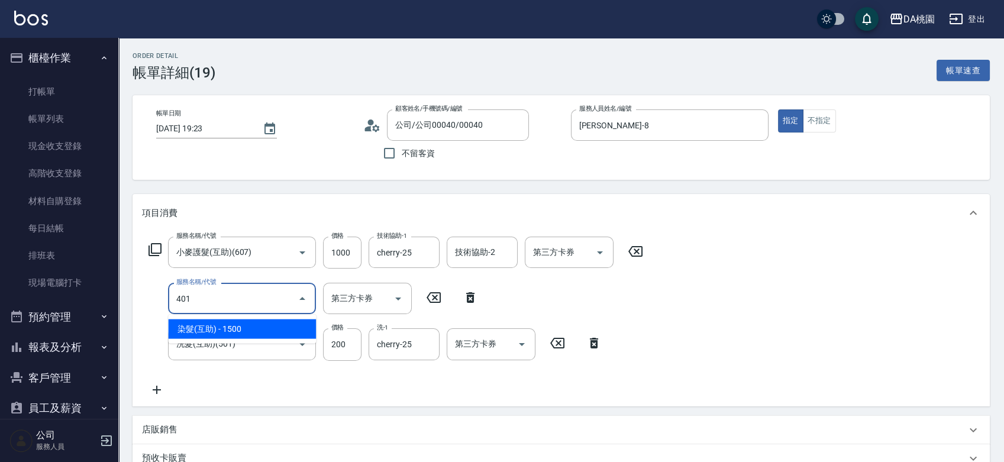
type input "401"
type input "270"
type input "染髮(互助)(401)"
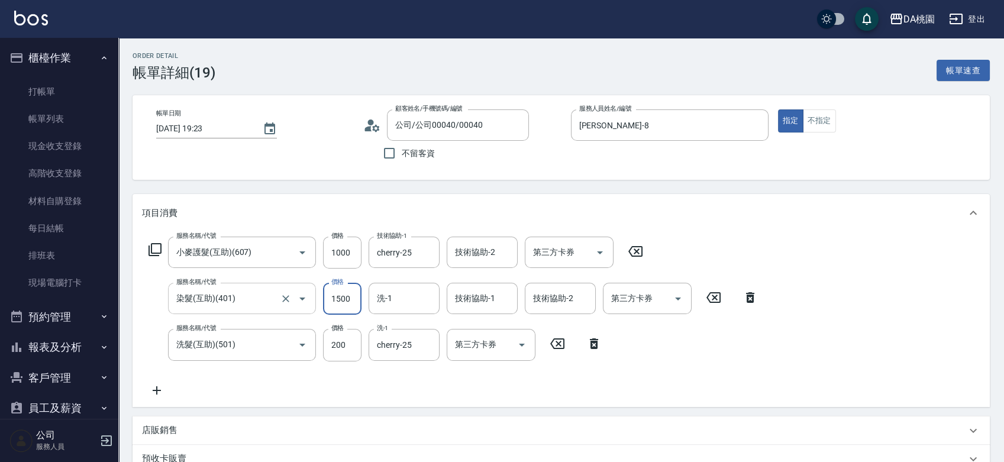
type input "2"
type input "120"
type input "258"
type input "370"
type input "2580"
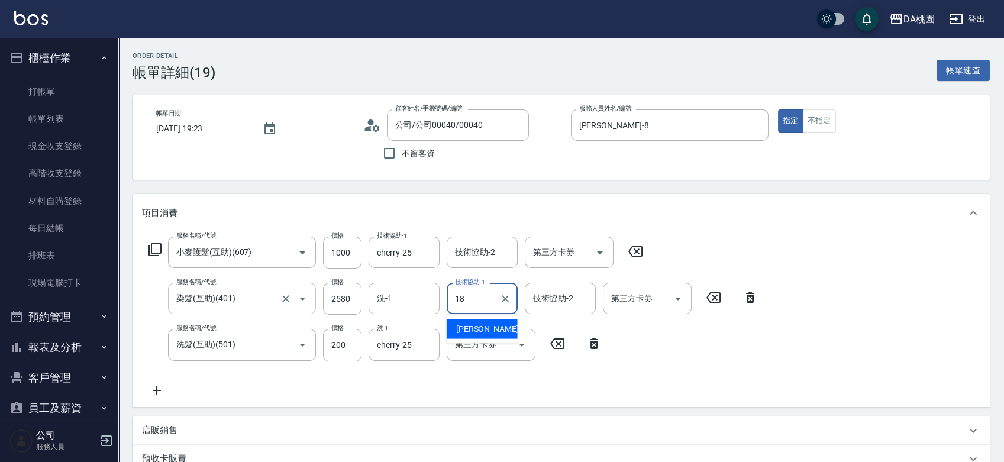
type input "小妤-18"
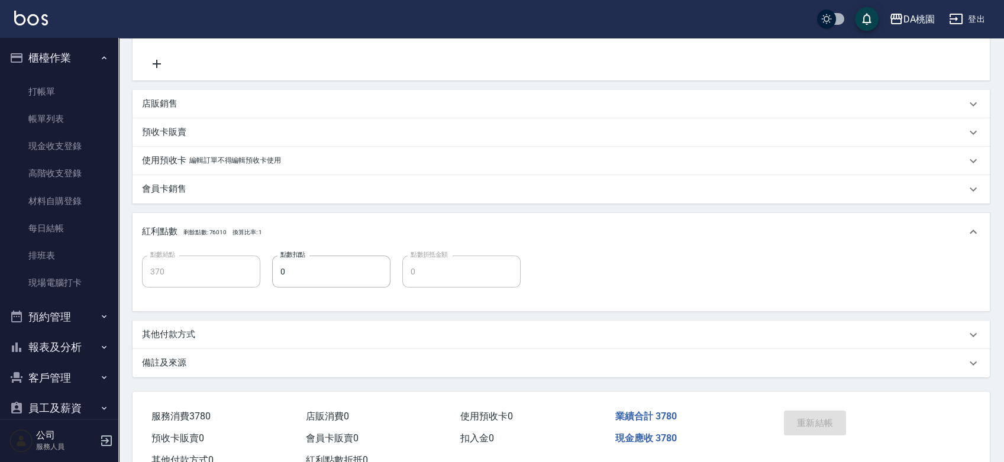
scroll to position [328, 0]
click at [77, 235] on link "每日結帳" at bounding box center [59, 228] width 109 height 27
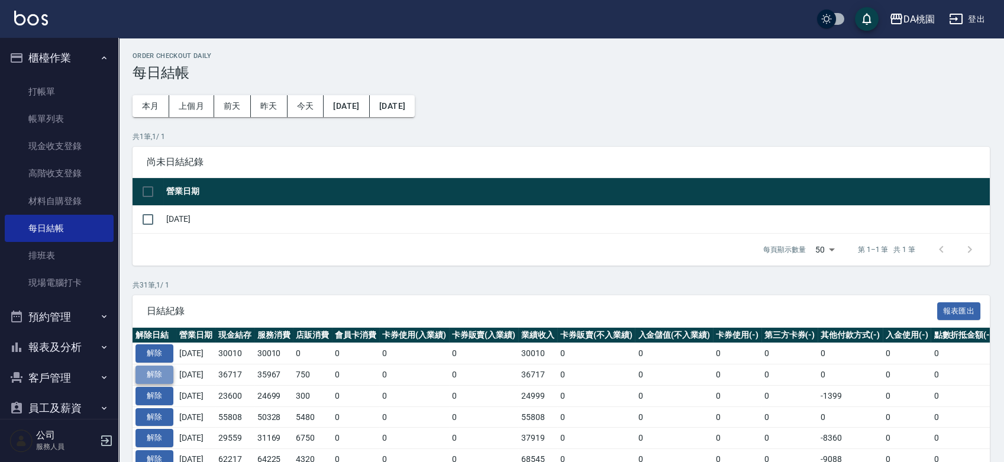
click at [160, 376] on button "解除" at bounding box center [154, 375] width 38 height 18
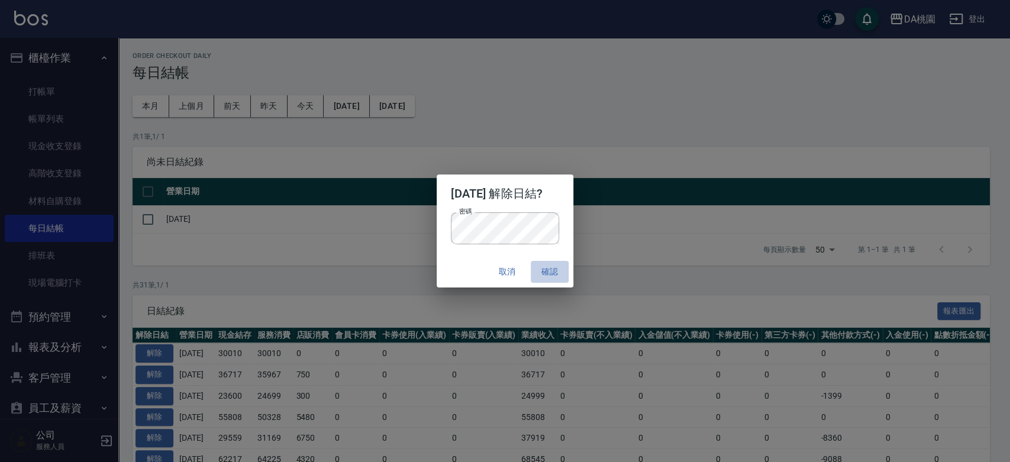
click at [558, 271] on button "確認" at bounding box center [550, 272] width 38 height 22
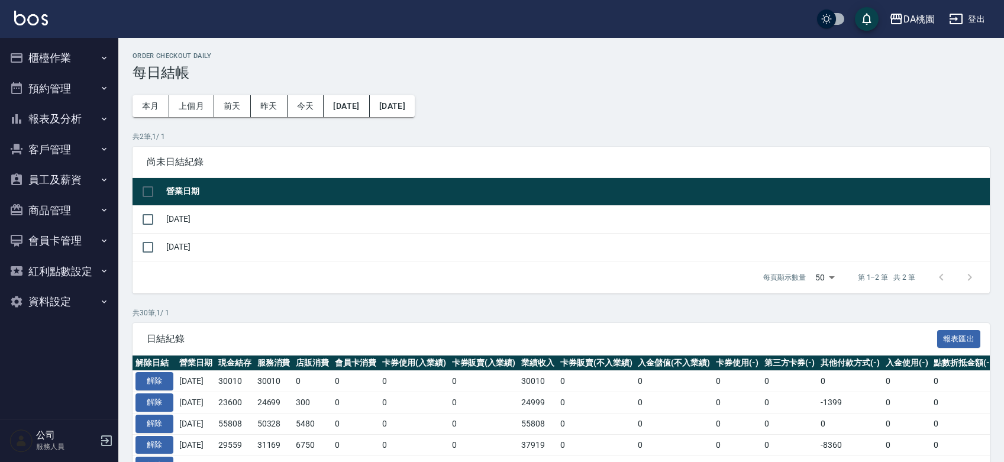
click at [59, 60] on button "櫃檯作業" at bounding box center [59, 58] width 109 height 31
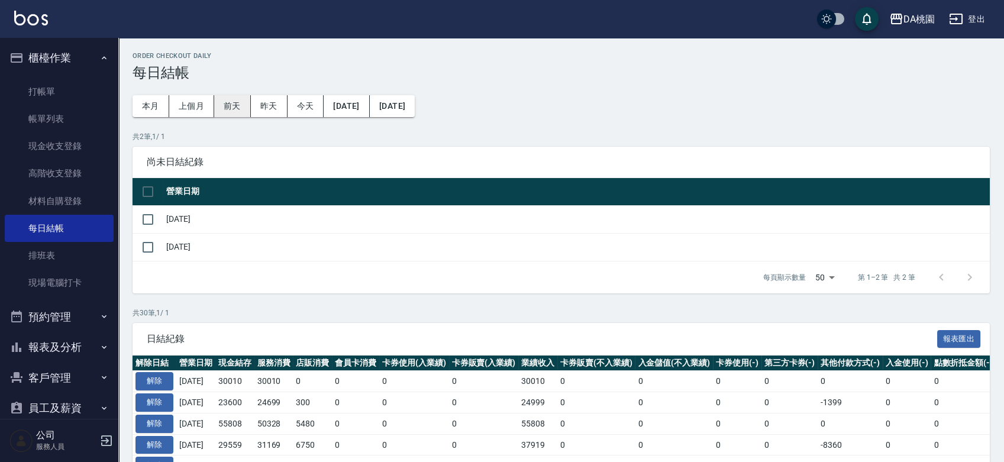
click at [232, 106] on button "前天" at bounding box center [232, 106] width 37 height 22
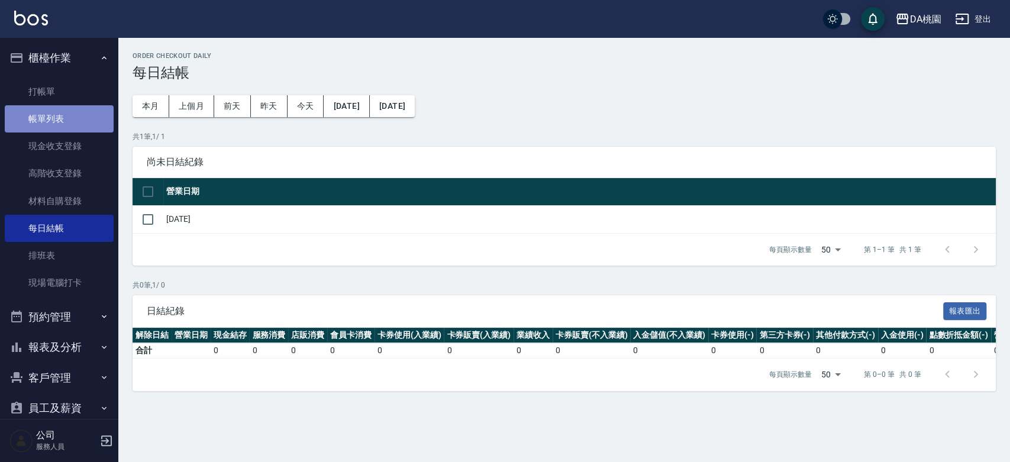
click at [59, 118] on link "帳單列表" at bounding box center [59, 118] width 109 height 27
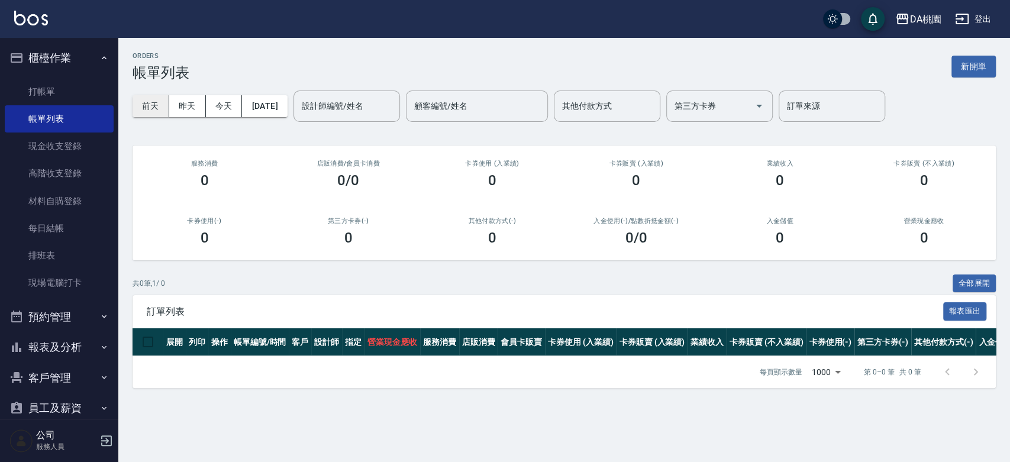
click at [161, 108] on button "前天" at bounding box center [150, 106] width 37 height 22
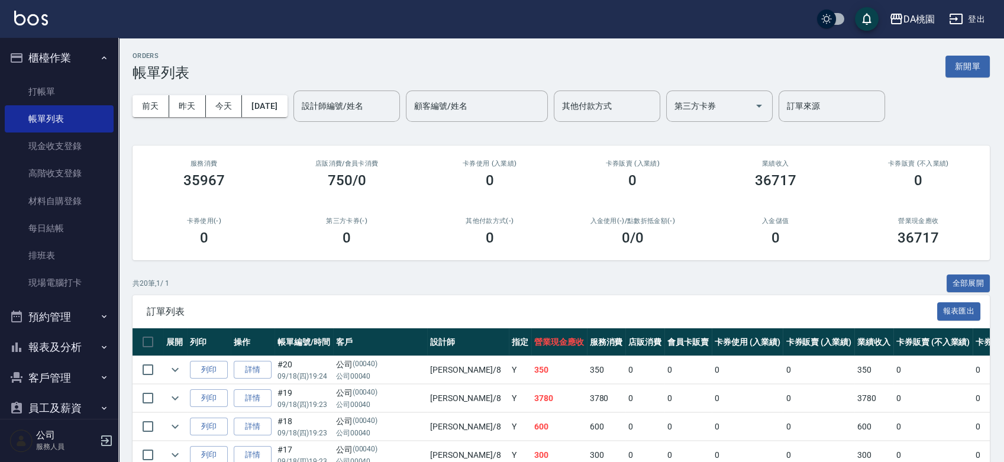
scroll to position [66, 0]
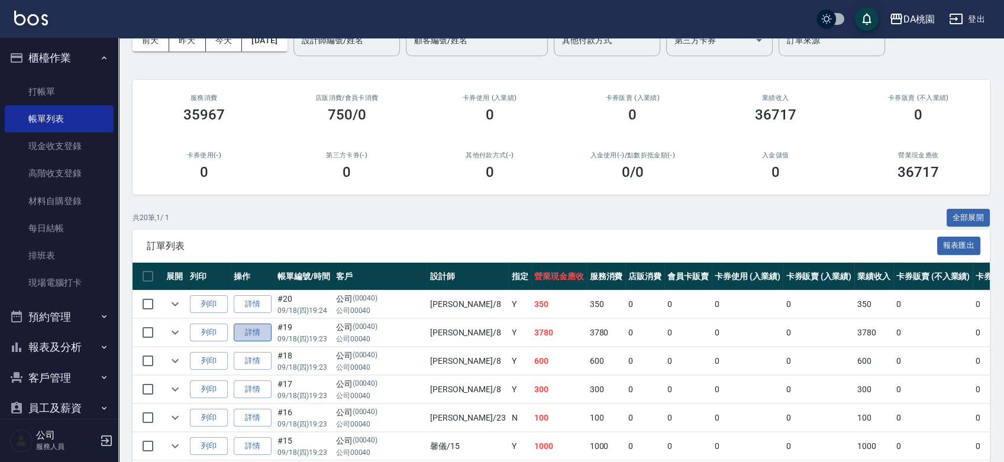
click at [263, 325] on link "詳情" at bounding box center [253, 333] width 38 height 18
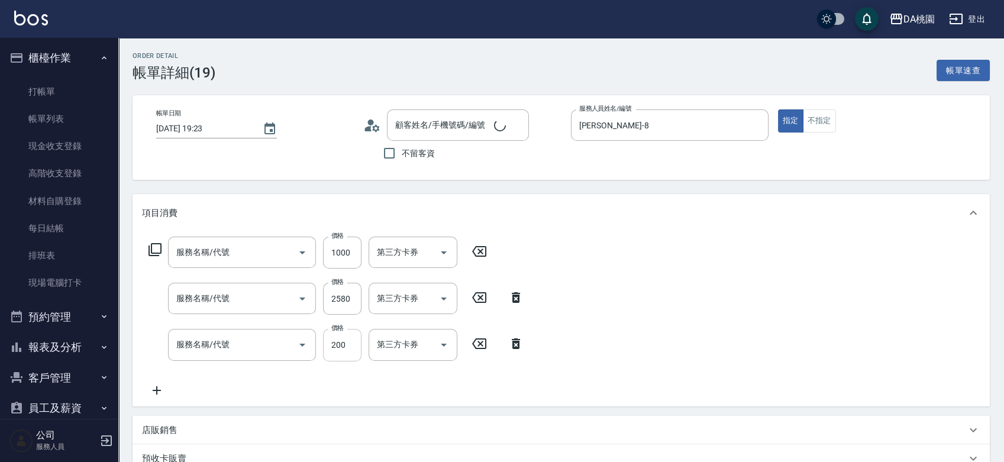
type input "2025/09/18 19:23"
type input "桑妮-8"
type input "370"
type input "公司/公司00040/00040"
type input "小麥護髮(606)"
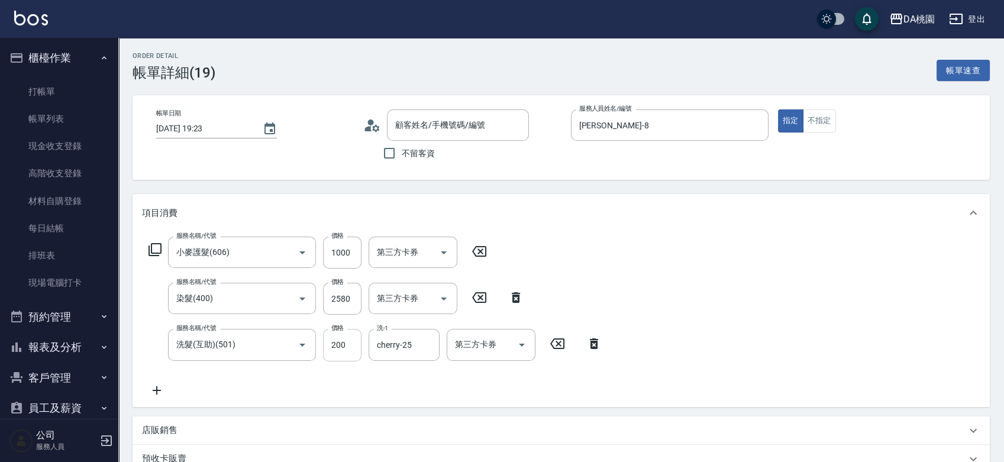
type input "染髮(400)"
type input "洗髮(互助)(501)"
click at [251, 255] on input "小麥護髮(606)" at bounding box center [225, 252] width 104 height 21
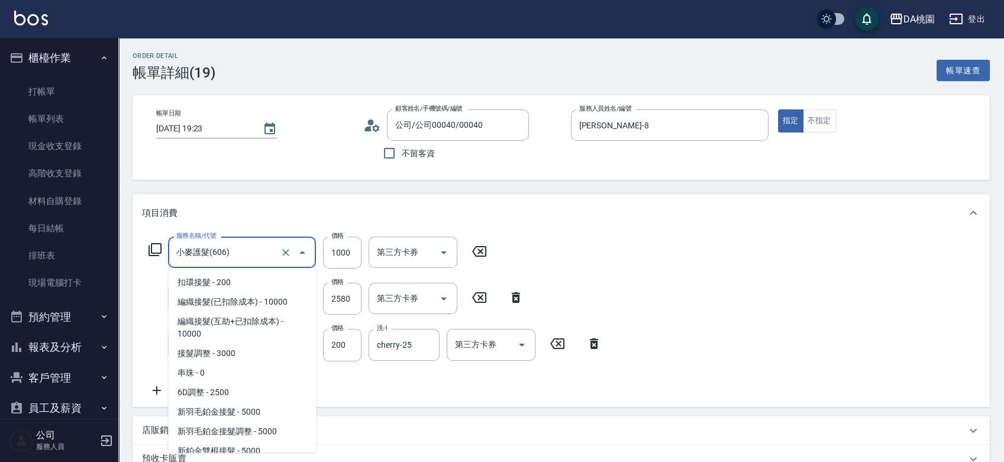
scroll to position [1472, 0]
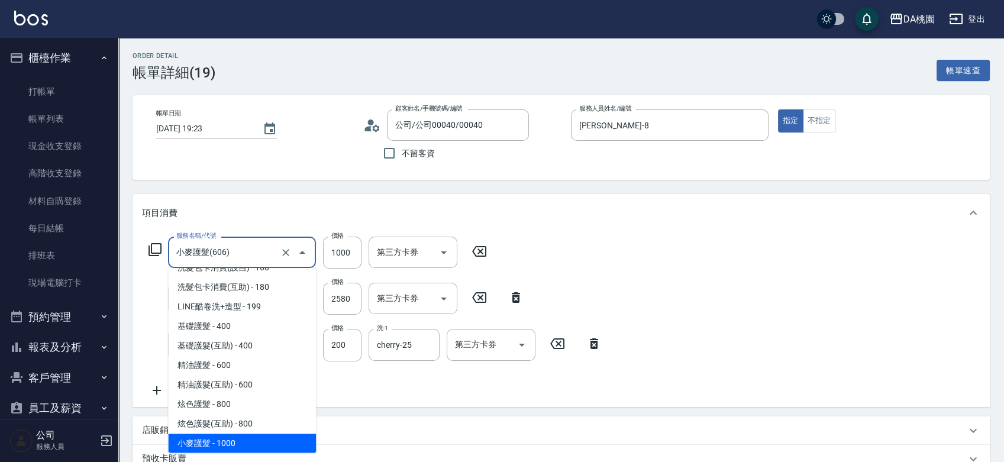
type input "6"
type input "270"
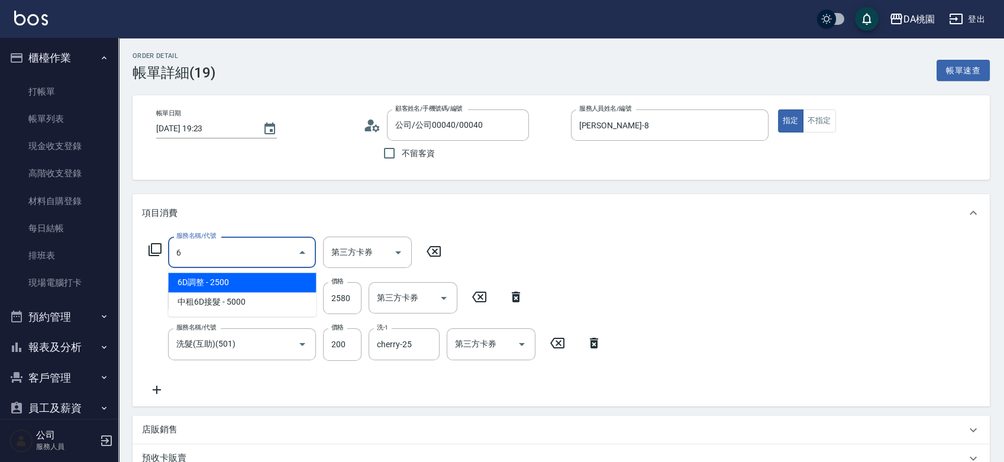
scroll to position [0, 0]
type input "607"
type input "370"
type input "小麥護髮(互助)(607)"
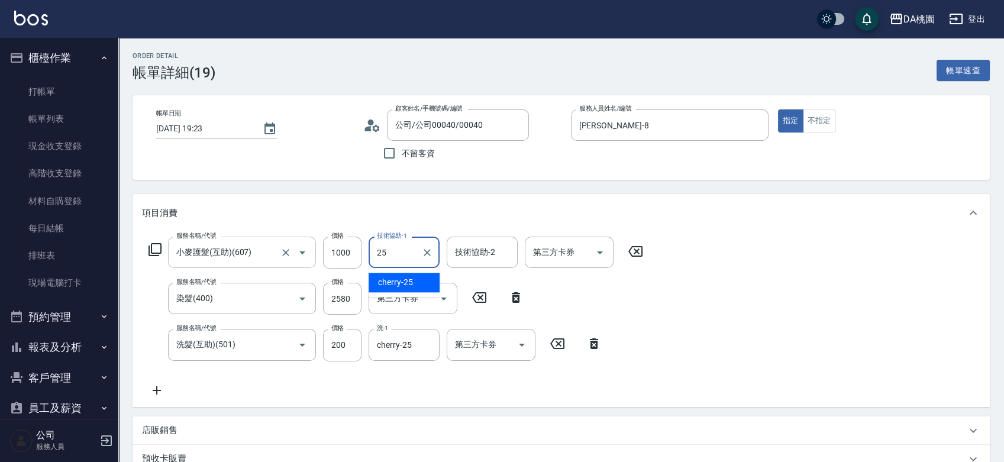
type input "cherry-25"
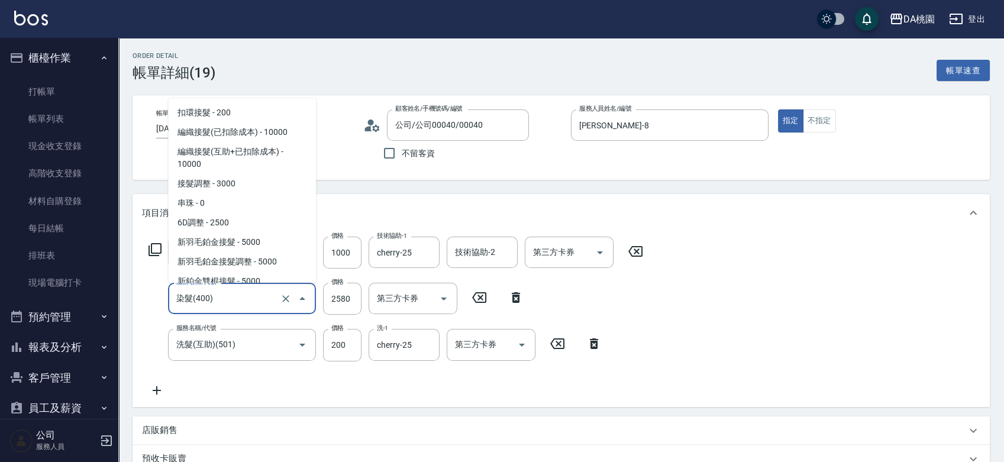
click at [206, 294] on input "染髮(400)" at bounding box center [225, 298] width 104 height 21
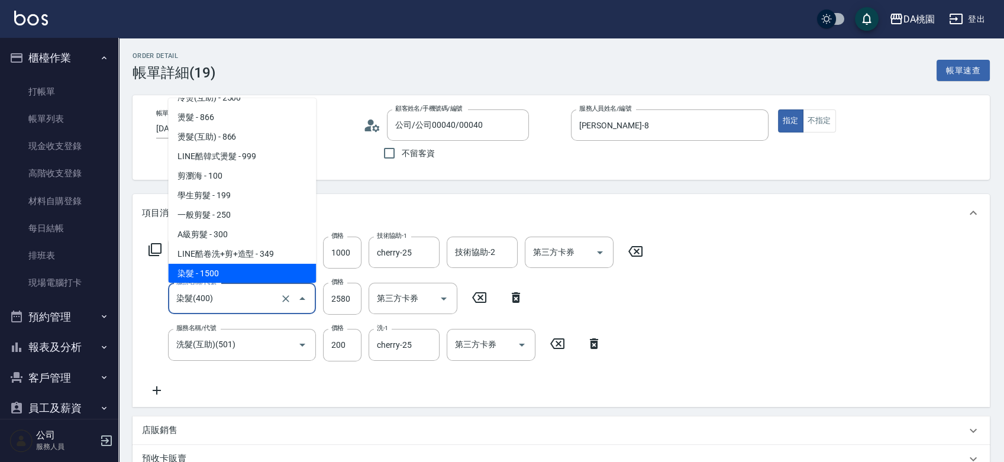
type input "4"
type input "120"
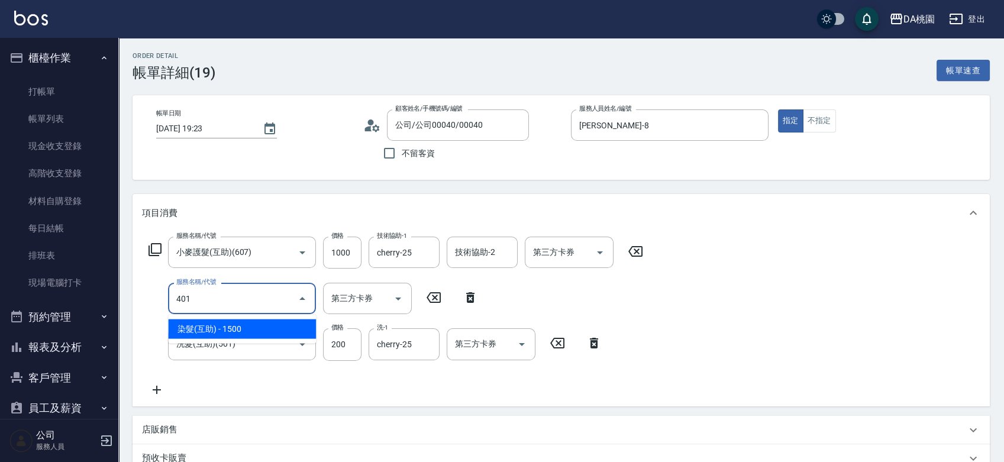
type input "401"
type input "270"
type input "染髮(互助)(401)"
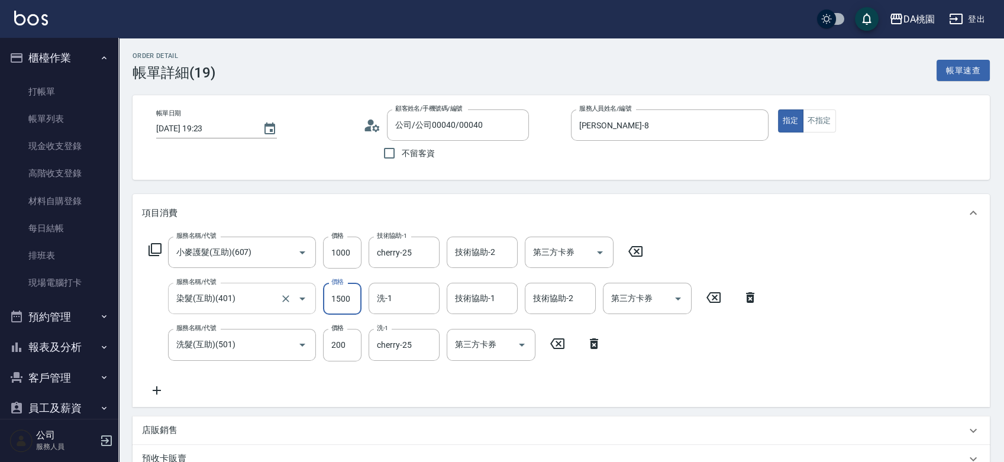
type input "2"
type input "120"
type input "258"
type input "140"
type input "2580"
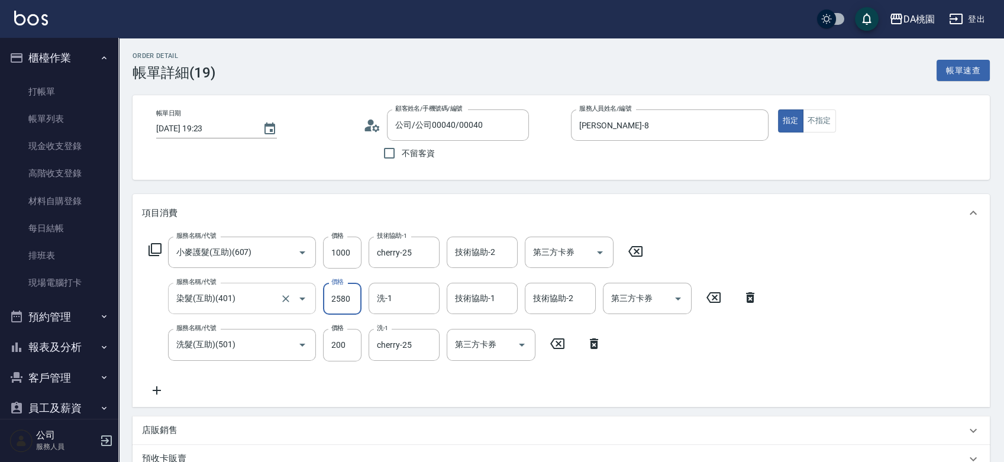
type input "370"
type input "2580"
type input "小妤-18"
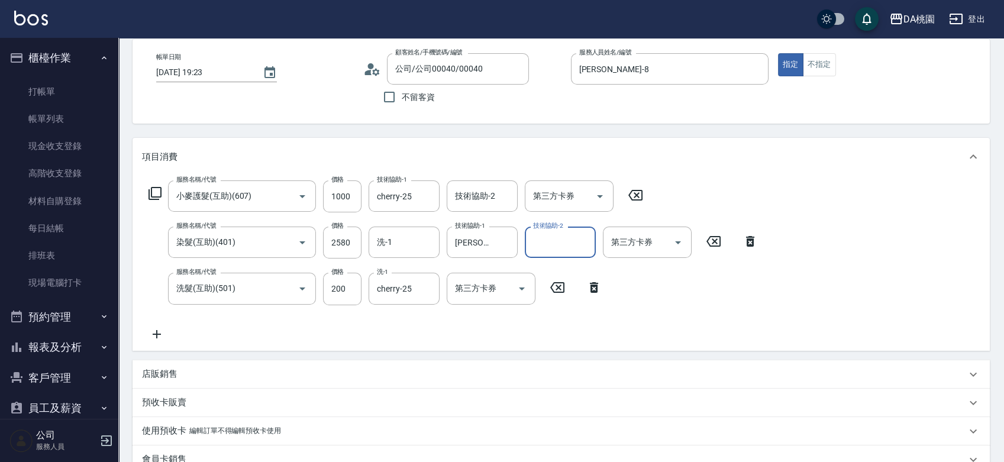
scroll to position [367, 0]
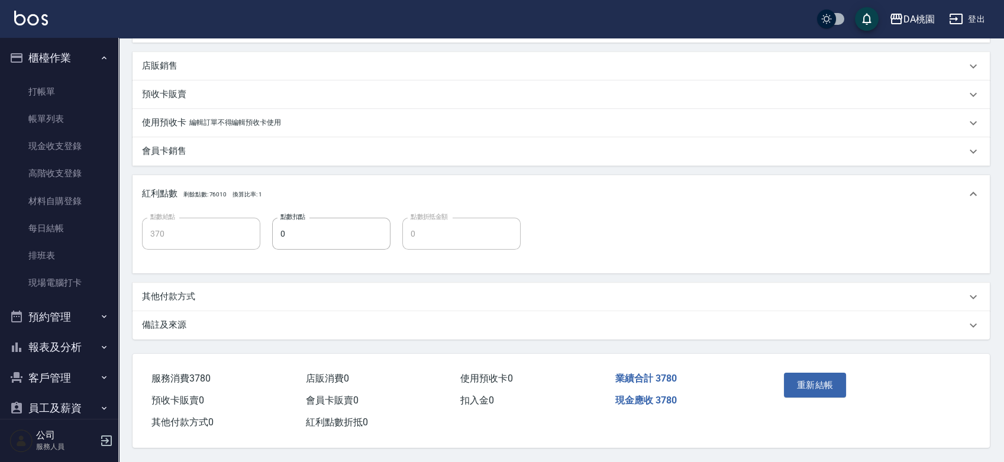
click at [817, 396] on div "重新結帳" at bounding box center [824, 393] width 91 height 51
click at [821, 387] on button "重新結帳" at bounding box center [815, 385] width 63 height 25
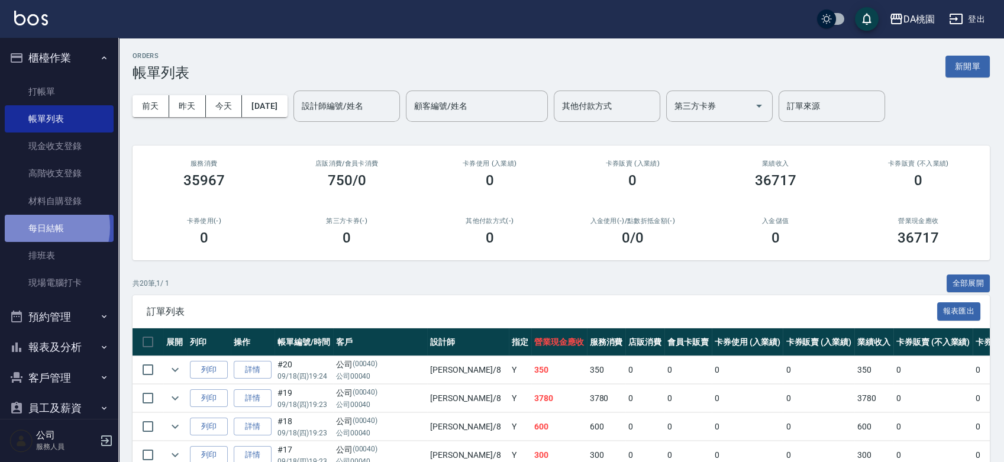
click at [40, 227] on link "每日結帳" at bounding box center [59, 228] width 109 height 27
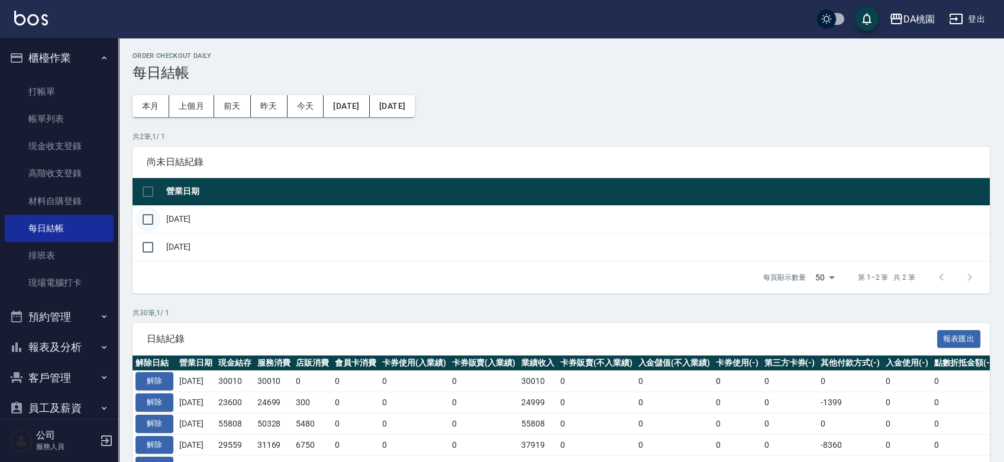
click at [147, 219] on input "checkbox" at bounding box center [147, 219] width 25 height 25
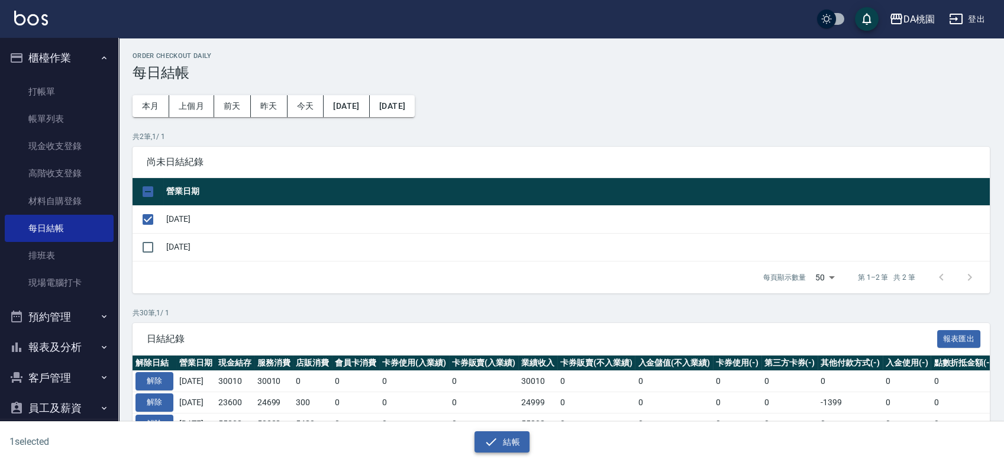
click at [482, 434] on button "結帳" at bounding box center [501, 442] width 55 height 22
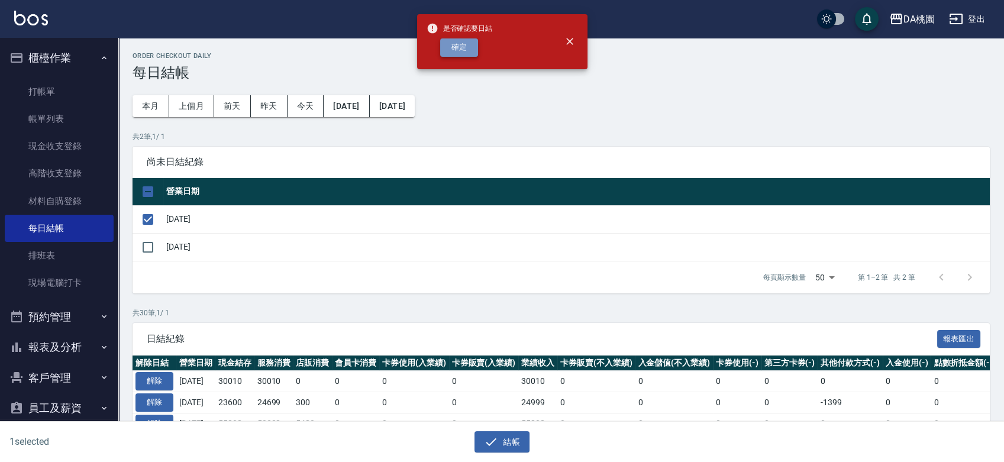
click at [473, 49] on button "確定" at bounding box center [459, 47] width 38 height 18
checkbox input "false"
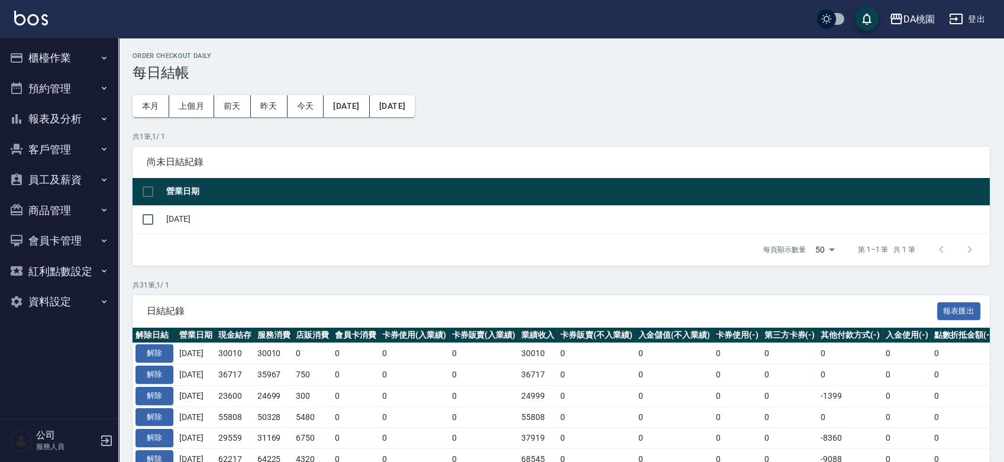
click at [56, 122] on button "報表及分析" at bounding box center [59, 119] width 109 height 31
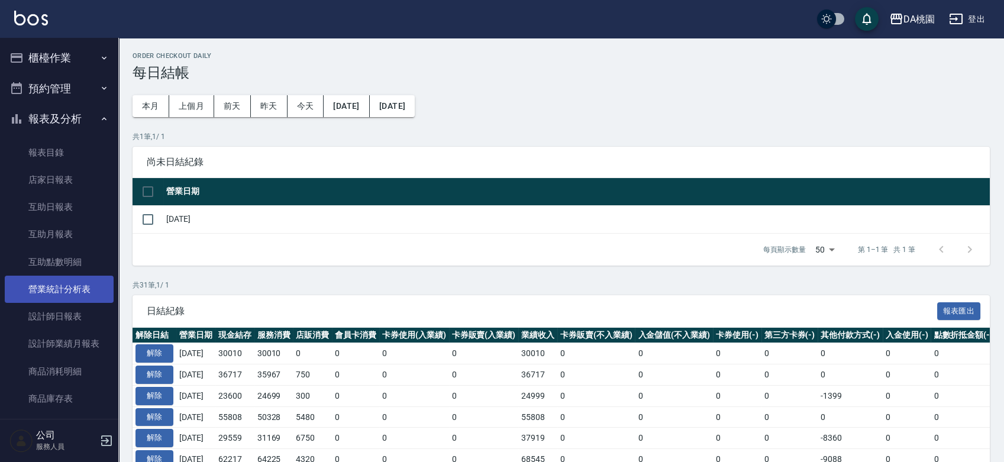
scroll to position [66, 0]
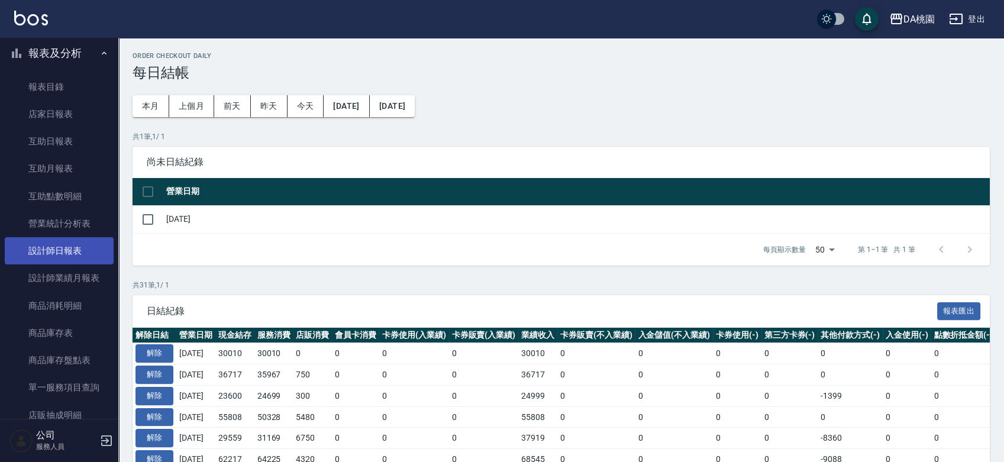
click at [58, 248] on link "設計師日報表" at bounding box center [59, 250] width 109 height 27
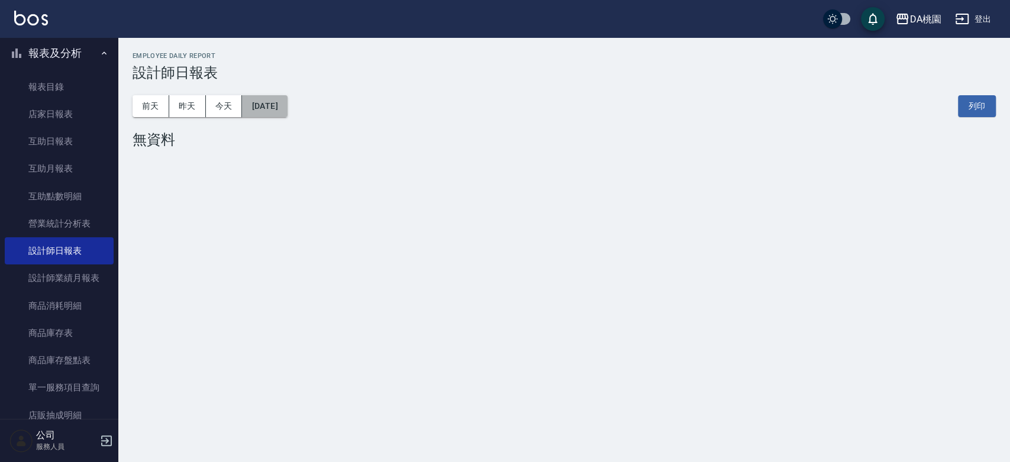
click at [287, 104] on button "[DATE]" at bounding box center [264, 106] width 45 height 22
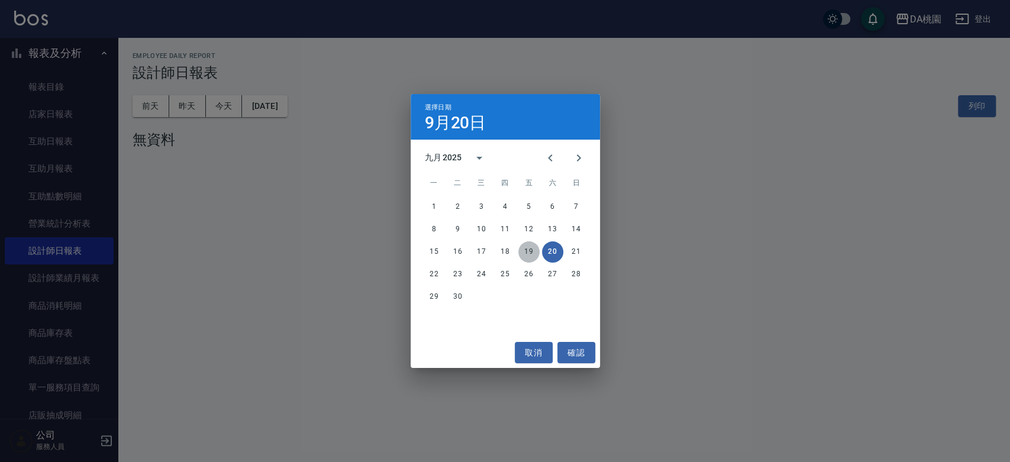
click at [527, 246] on button "19" at bounding box center [528, 251] width 21 height 21
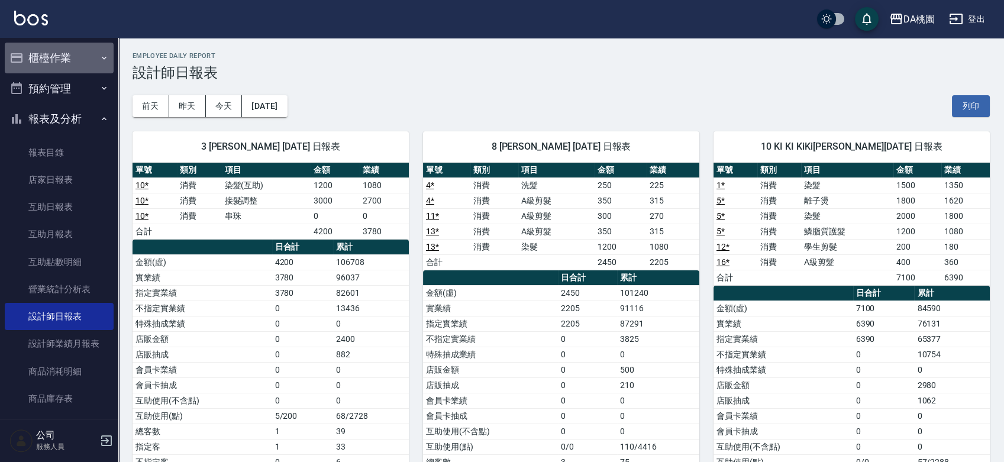
click at [62, 54] on button "櫃檯作業" at bounding box center [59, 58] width 109 height 31
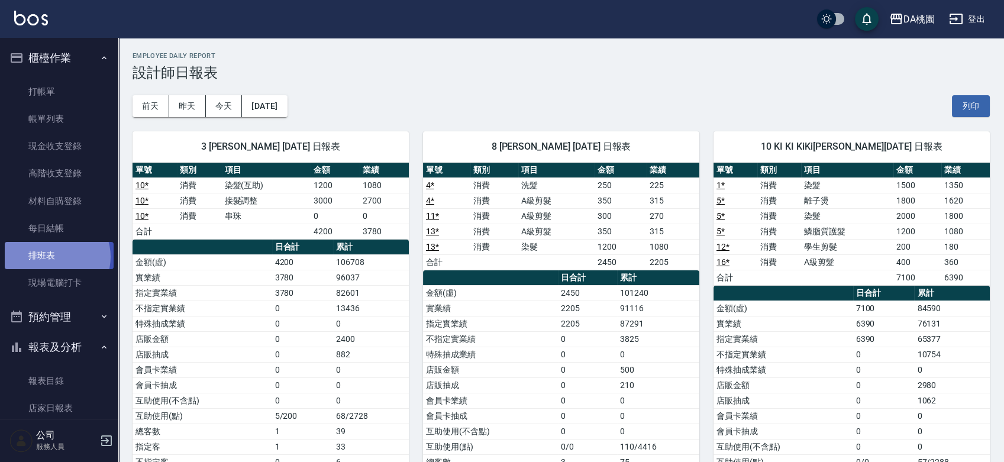
click at [56, 257] on link "排班表" at bounding box center [59, 255] width 109 height 27
